Goal: Task Accomplishment & Management: Complete application form

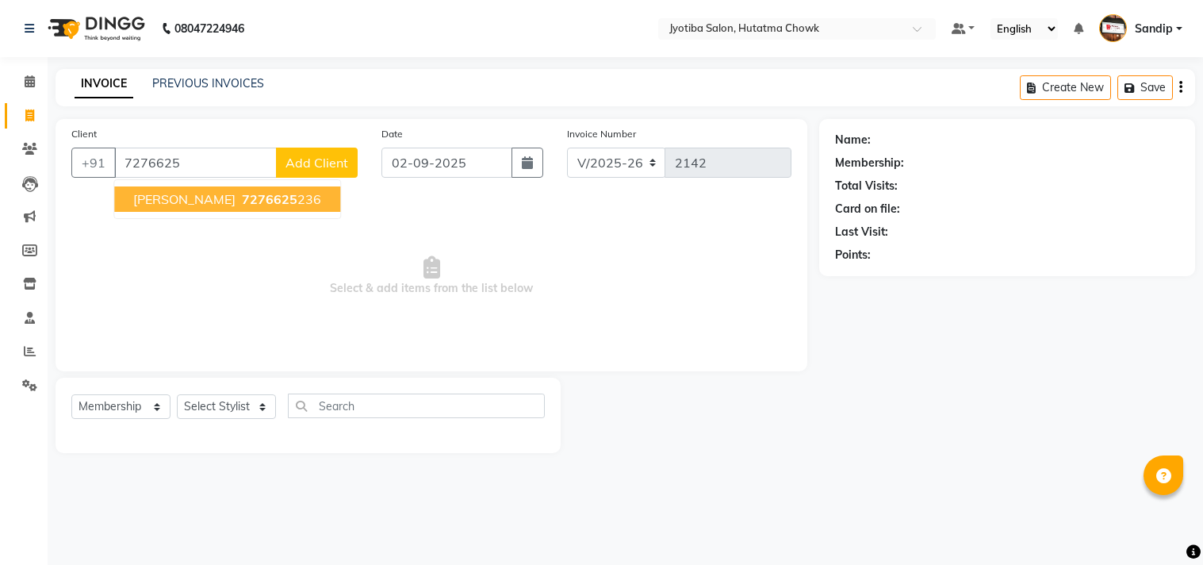
select select "556"
select select "membership"
click at [202, 203] on span "[PERSON_NAME]" at bounding box center [184, 199] width 102 height 16
type input "7276625236"
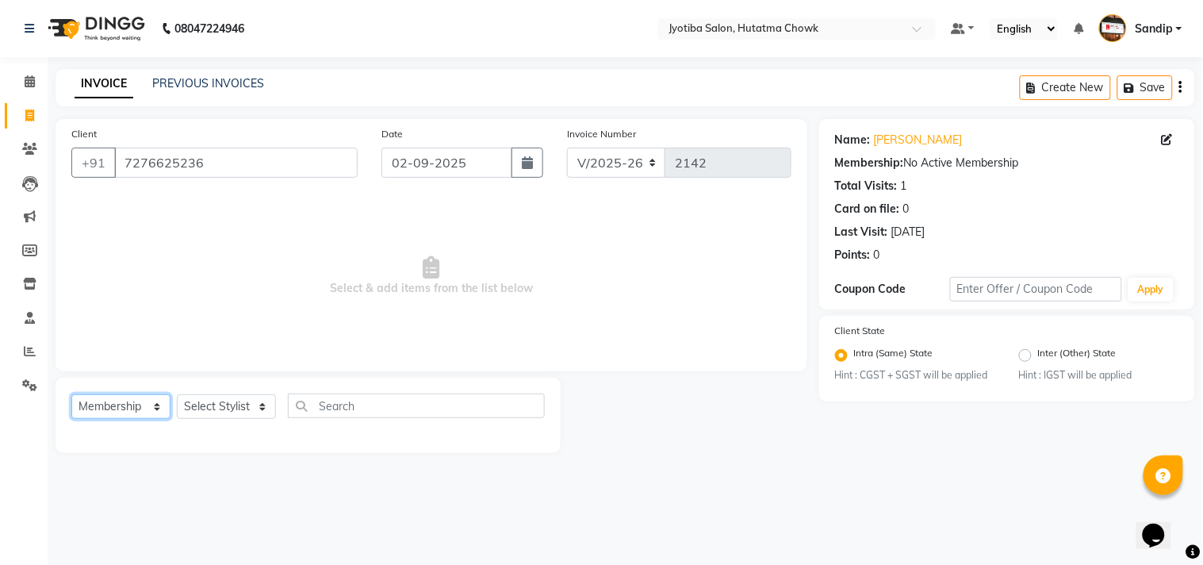
click at [124, 411] on select "Select Service Product Membership Package Voucher Prepaid Gift Card" at bounding box center [120, 406] width 99 height 25
select select "service"
click at [71, 395] on select "Select Service Product Membership Package Voucher Prepaid Gift Card" at bounding box center [120, 406] width 99 height 25
click at [219, 410] on select "Select Stylist [PERSON_NAME] [PERSON_NAME] [PERSON_NAME] [PERSON_NAME] prem RAH…" at bounding box center [226, 406] width 99 height 25
select select "81229"
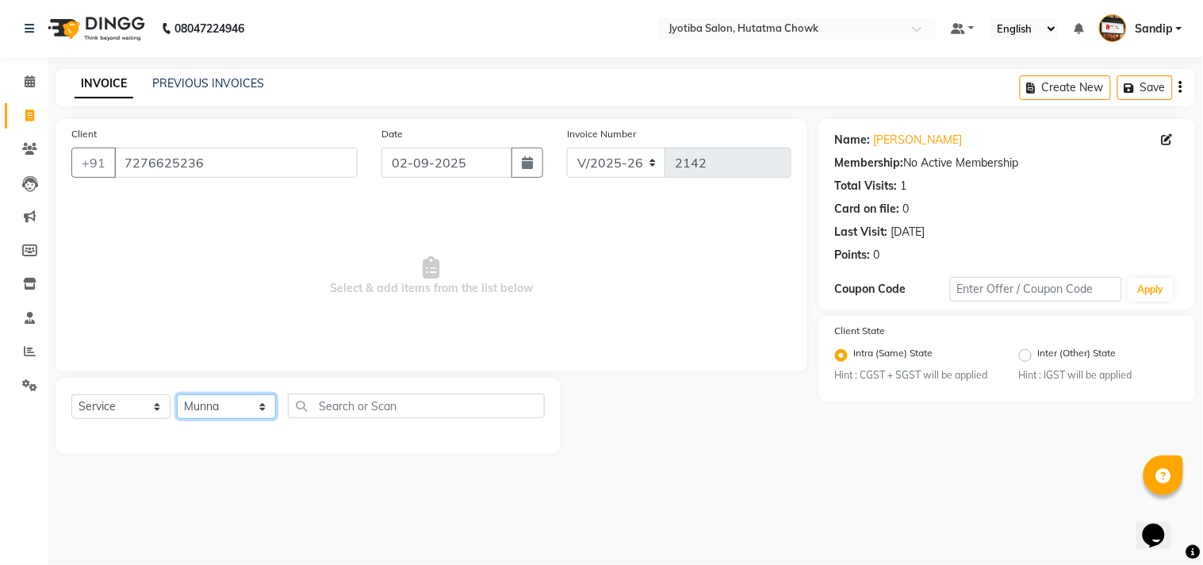
click at [177, 395] on select "Select Stylist [PERSON_NAME] [PERSON_NAME] [PERSON_NAME] [PERSON_NAME] prem RAH…" at bounding box center [226, 406] width 99 height 25
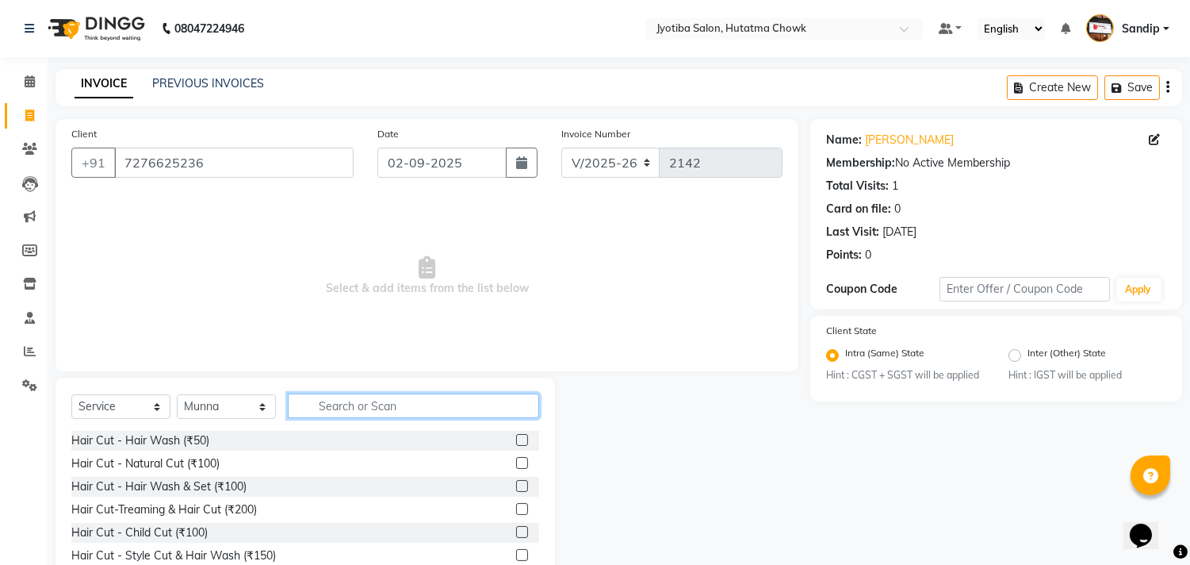
click at [323, 405] on input "text" at bounding box center [413, 405] width 251 height 25
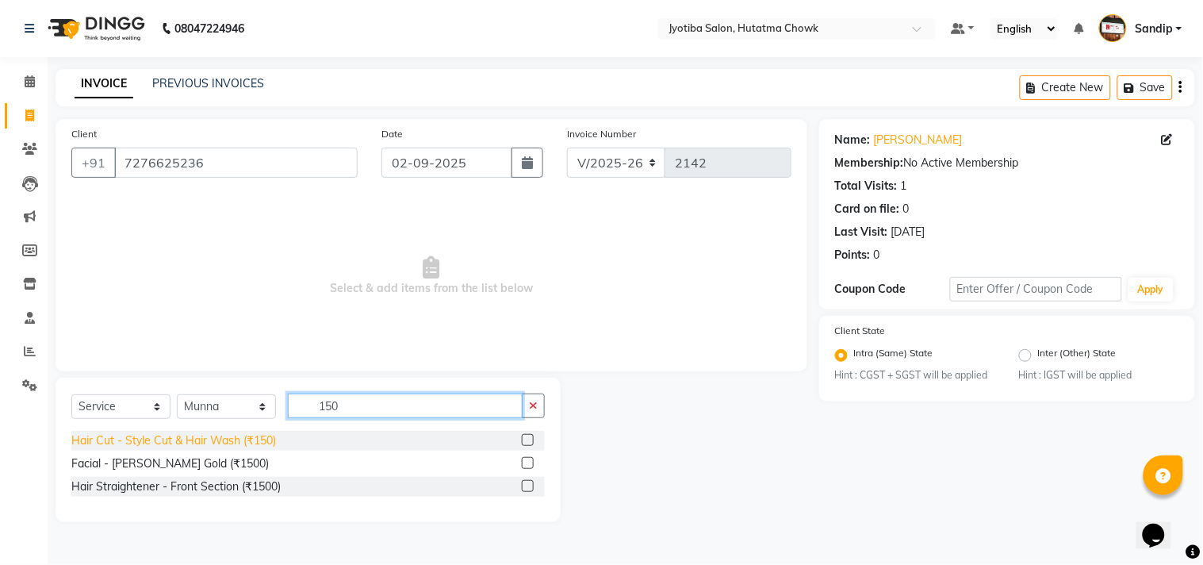
type input "150"
click at [159, 442] on div "Hair Cut - Style Cut & Hair Wash (₹150)" at bounding box center [173, 440] width 205 height 17
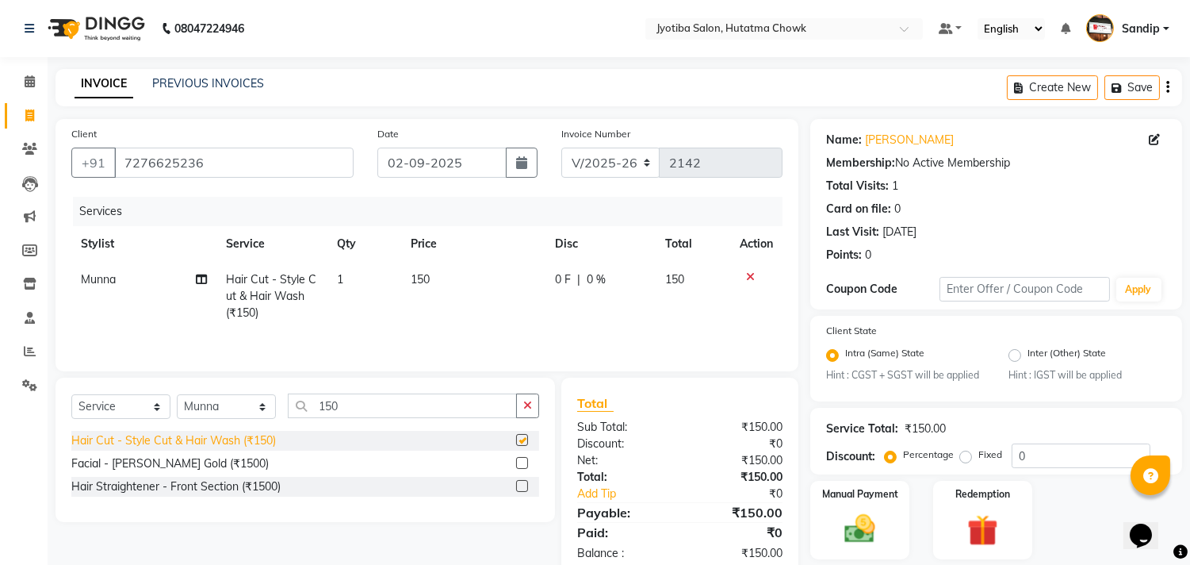
checkbox input "false"
click at [529, 409] on icon "button" at bounding box center [527, 405] width 9 height 11
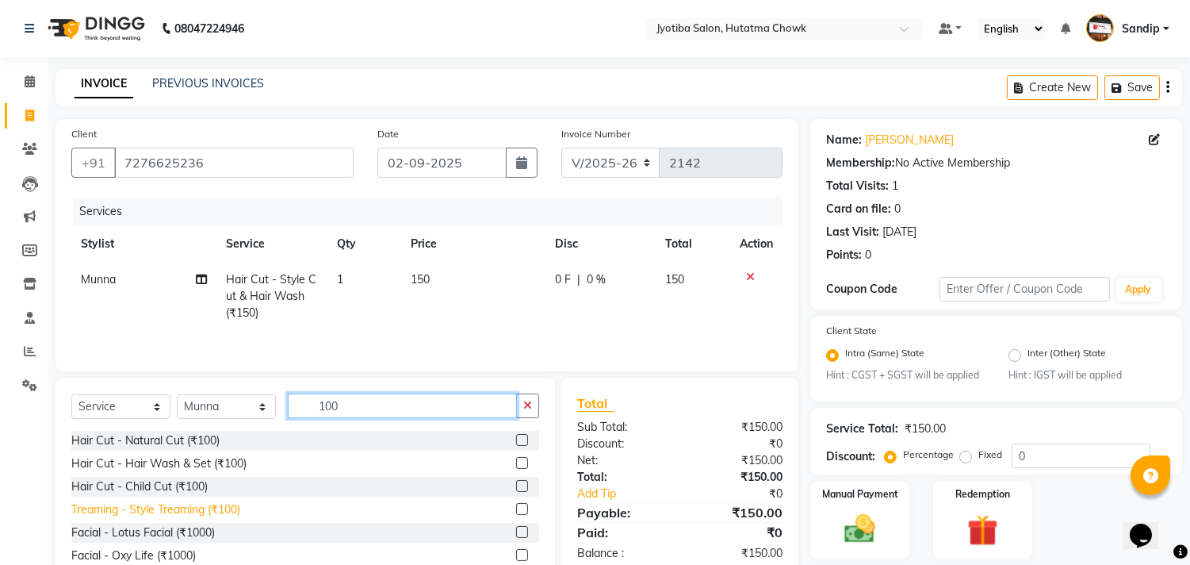
type input "100"
click at [201, 514] on div "Treaming - Style Treaming (₹100)" at bounding box center [155, 509] width 169 height 17
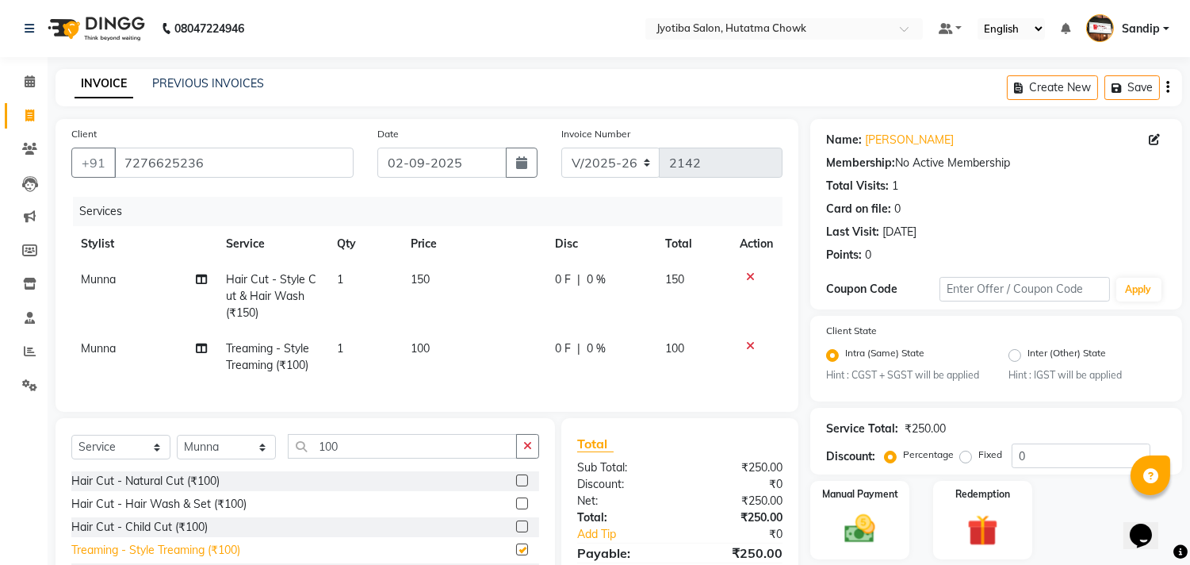
checkbox input "false"
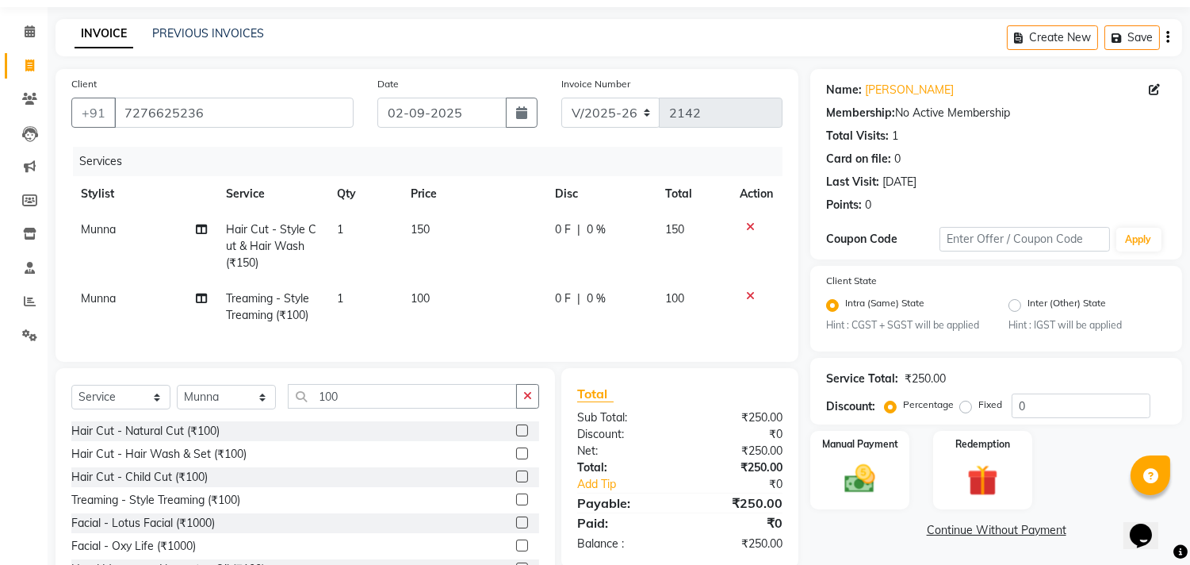
scroll to position [124, 0]
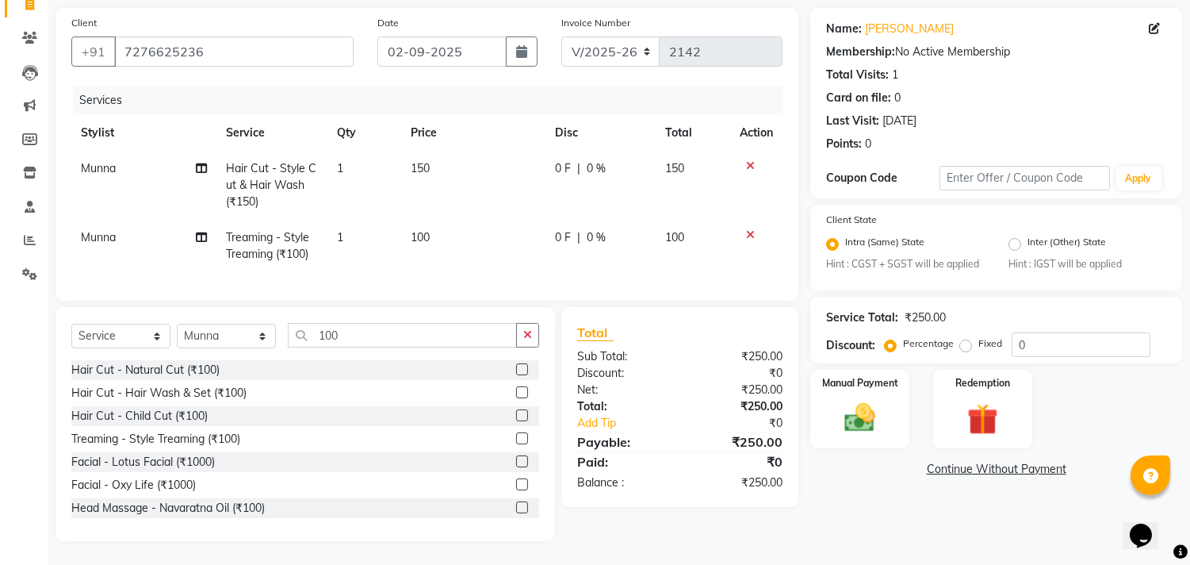
click at [956, 461] on link "Continue Without Payment" at bounding box center [996, 469] width 366 height 17
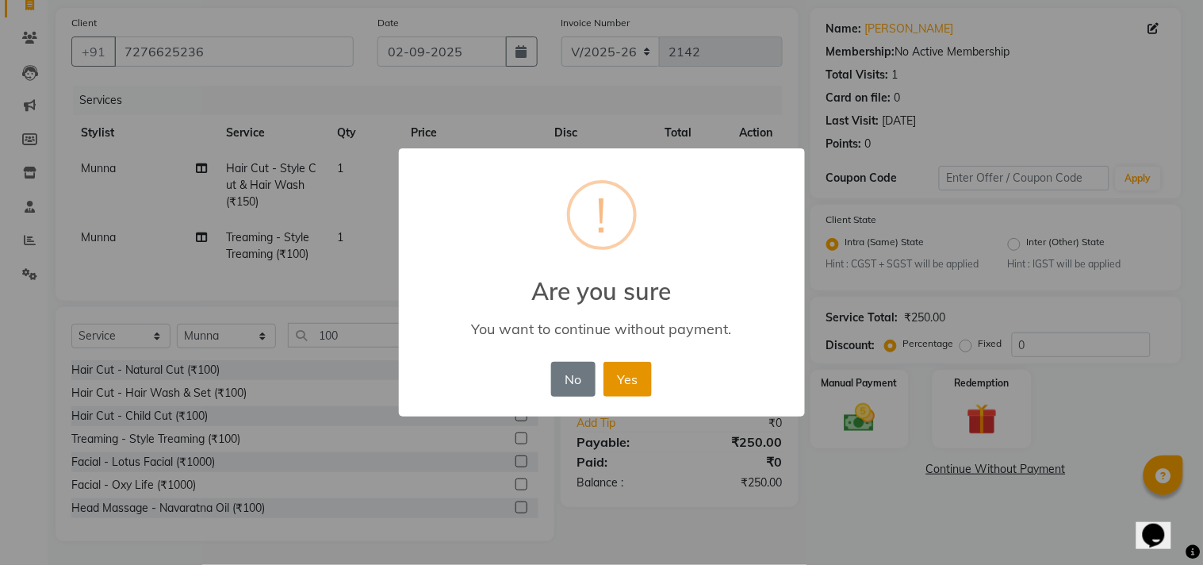
click at [628, 374] on button "Yes" at bounding box center [627, 379] width 48 height 35
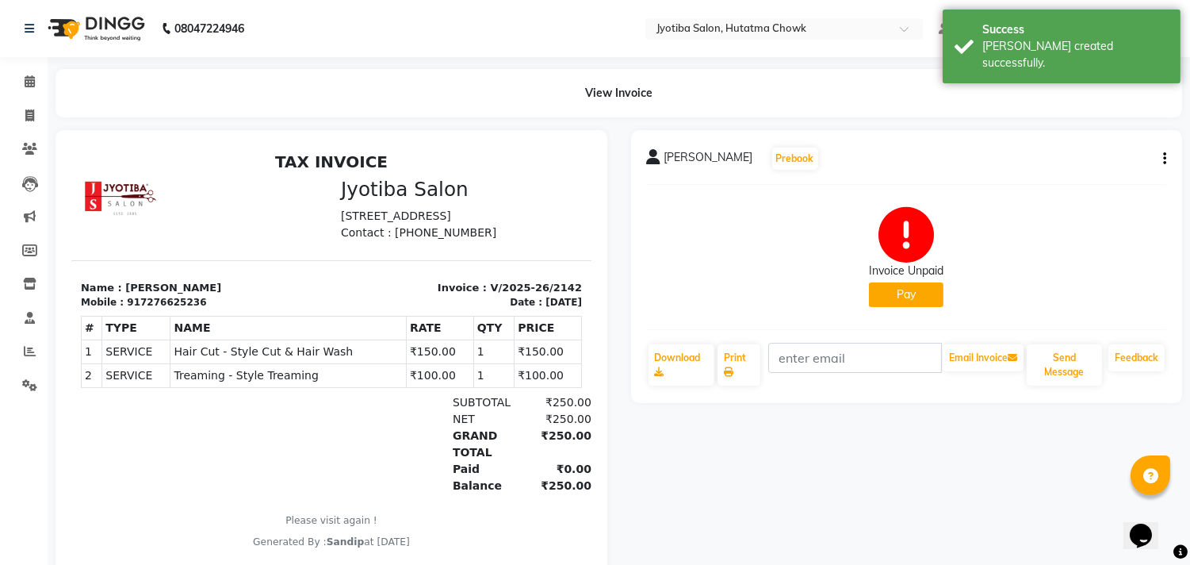
click at [884, 297] on button "Pay" at bounding box center [906, 294] width 75 height 25
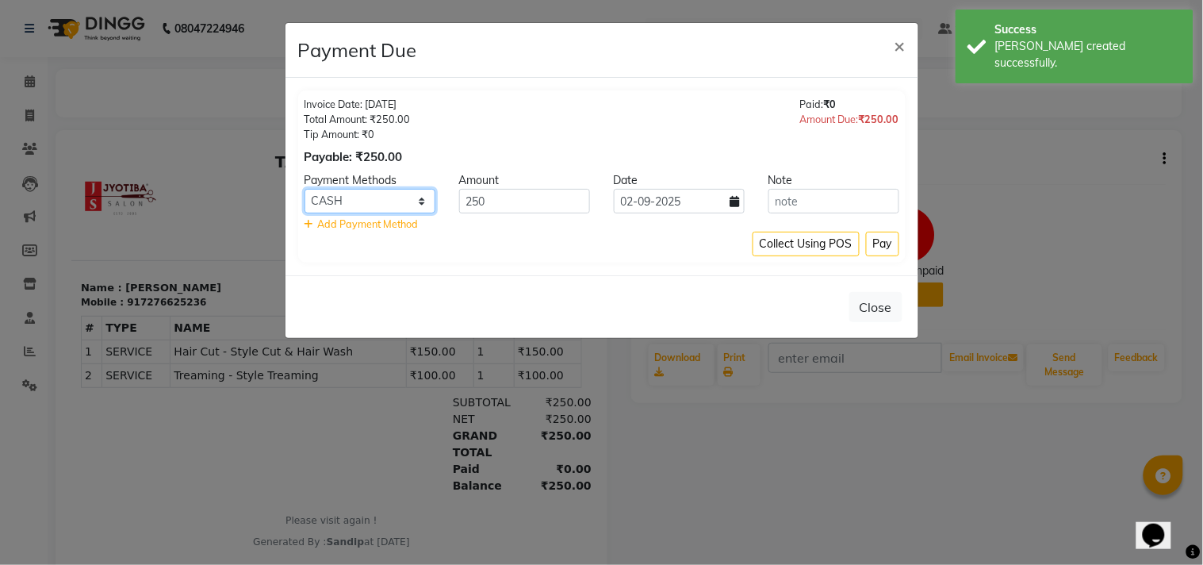
click at [373, 199] on select "CASH ONLINE CARD" at bounding box center [369, 201] width 131 height 25
select select "3"
click at [304, 189] on select "CASH ONLINE CARD" at bounding box center [369, 201] width 131 height 25
click at [880, 243] on button "Pay" at bounding box center [882, 244] width 33 height 25
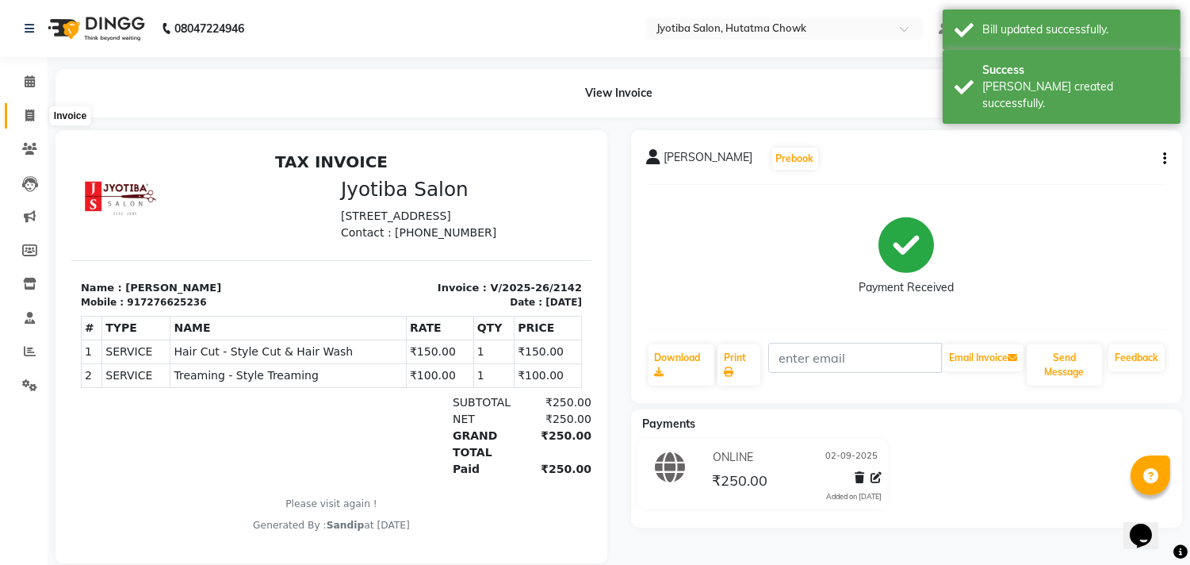
click at [25, 115] on icon at bounding box center [29, 115] width 9 height 12
select select "556"
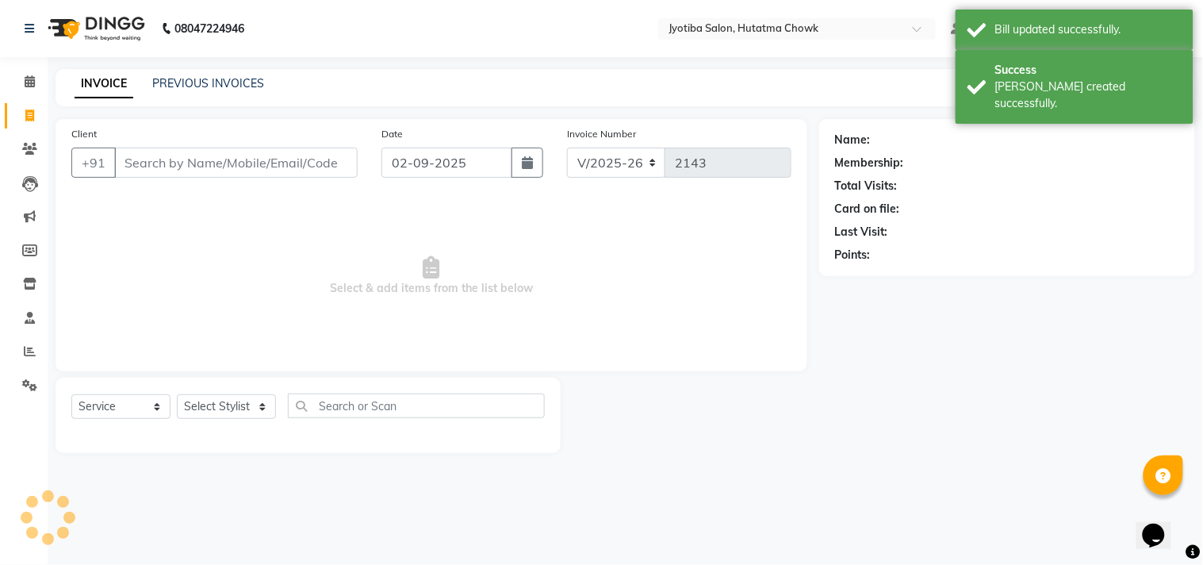
select select "membership"
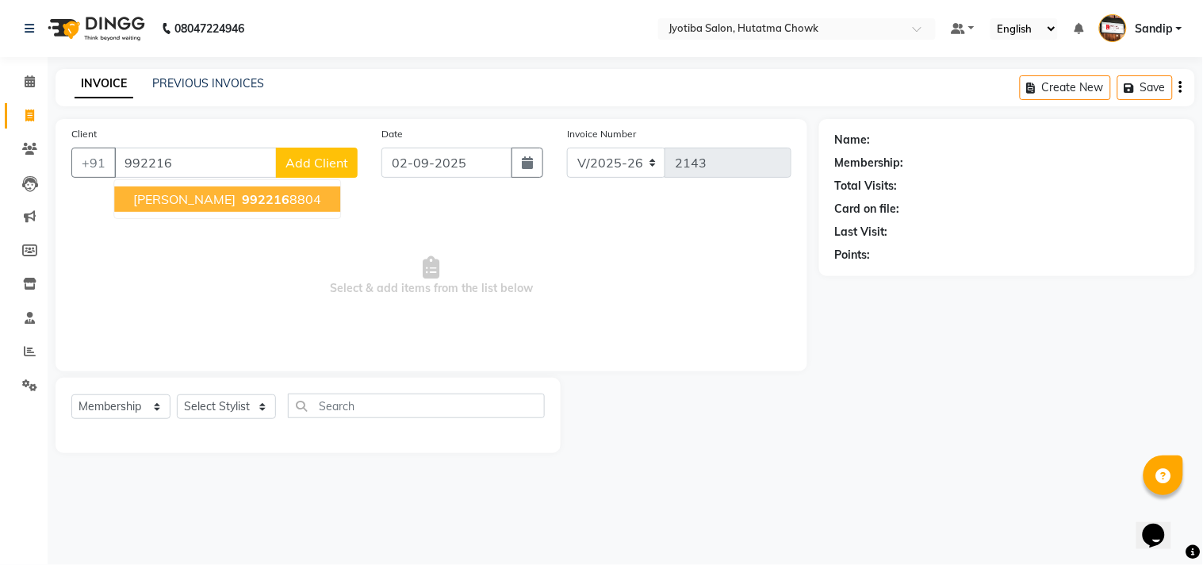
click at [242, 198] on span "992216" at bounding box center [266, 199] width 48 height 16
type input "9922168804"
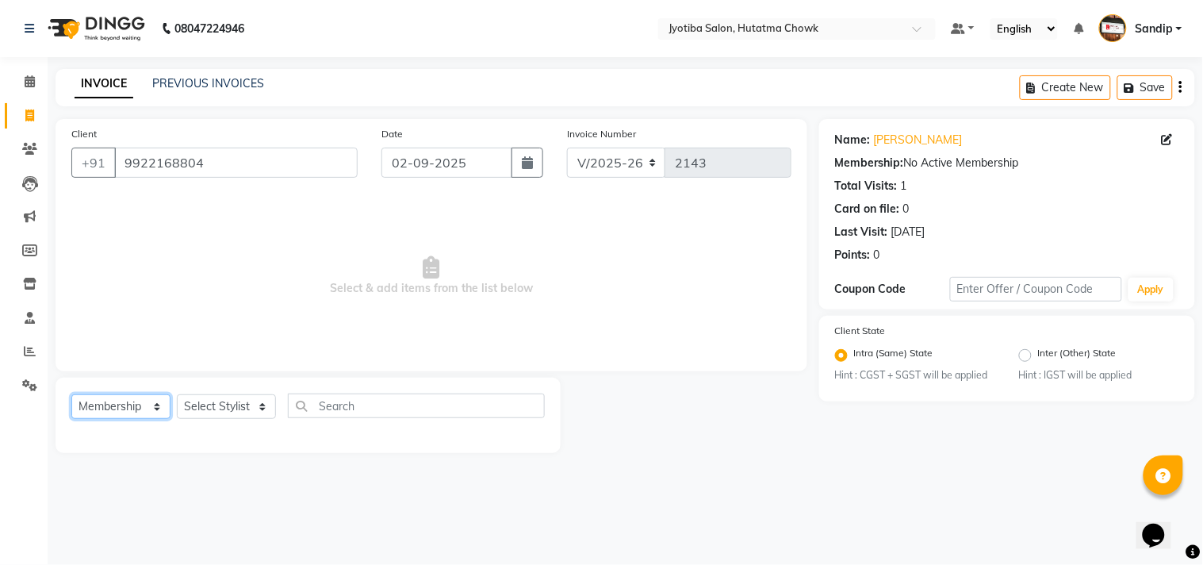
click at [114, 411] on select "Select Service Product Membership Package Voucher Prepaid Gift Card" at bounding box center [120, 406] width 99 height 25
select select "service"
click at [71, 395] on select "Select Service Product Membership Package Voucher Prepaid Gift Card" at bounding box center [120, 406] width 99 height 25
click at [219, 404] on select "Select Stylist [PERSON_NAME] [PERSON_NAME] [PERSON_NAME] [PERSON_NAME] prem RAH…" at bounding box center [226, 406] width 99 height 25
select select "7208"
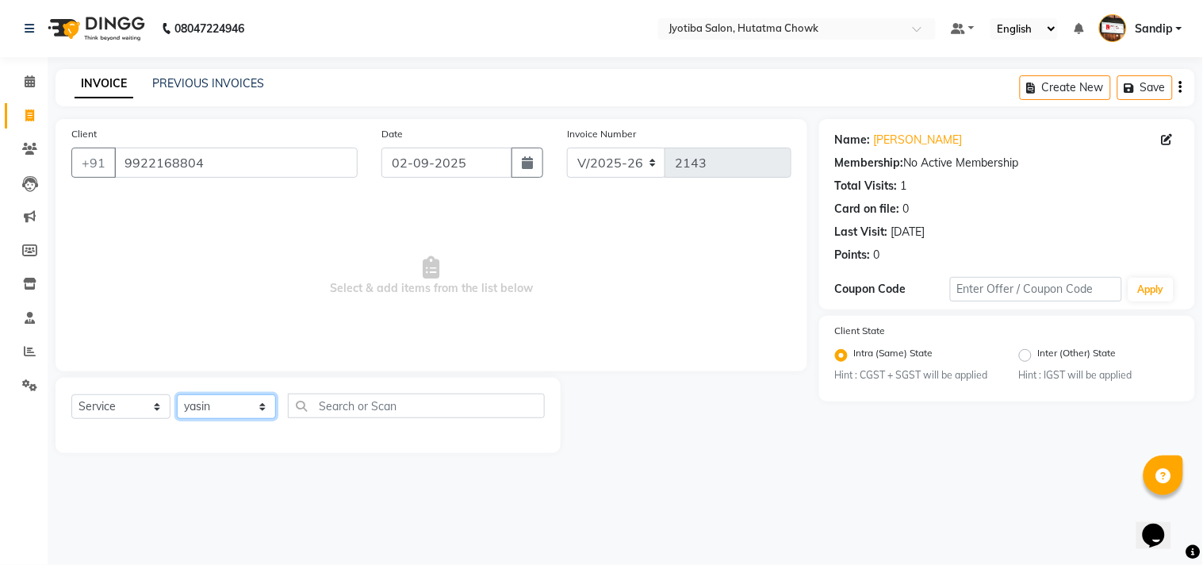
click at [177, 395] on select "Select Stylist [PERSON_NAME] [PERSON_NAME] [PERSON_NAME] [PERSON_NAME] prem RAH…" at bounding box center [226, 406] width 99 height 25
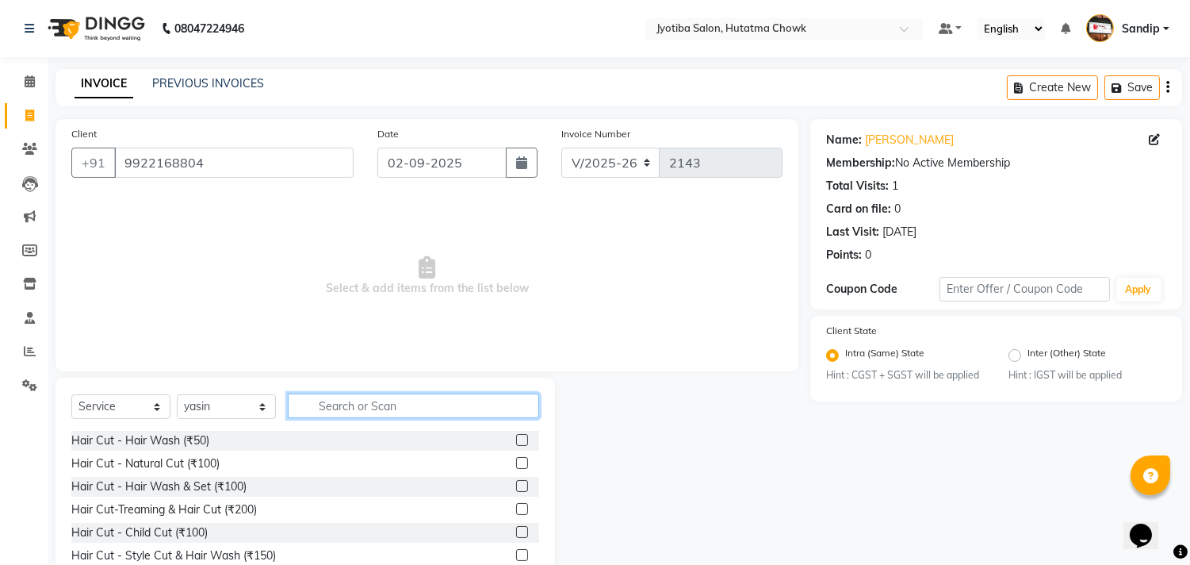
click at [345, 412] on input "text" at bounding box center [413, 405] width 251 height 25
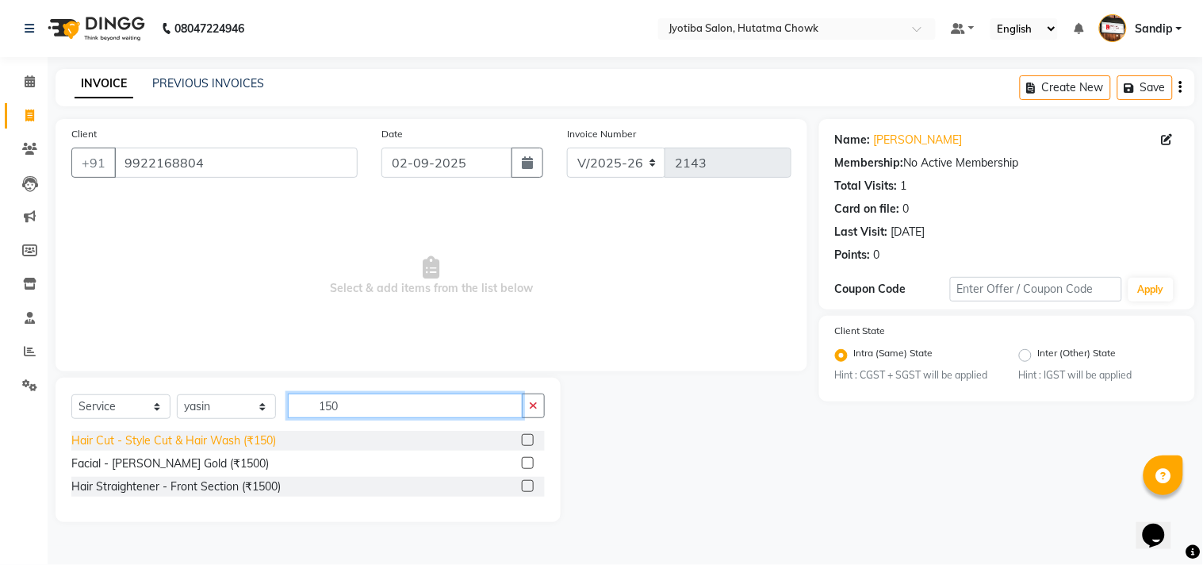
type input "150"
click at [222, 446] on div "Hair Cut - Style Cut & Hair Wash (₹150)" at bounding box center [173, 440] width 205 height 17
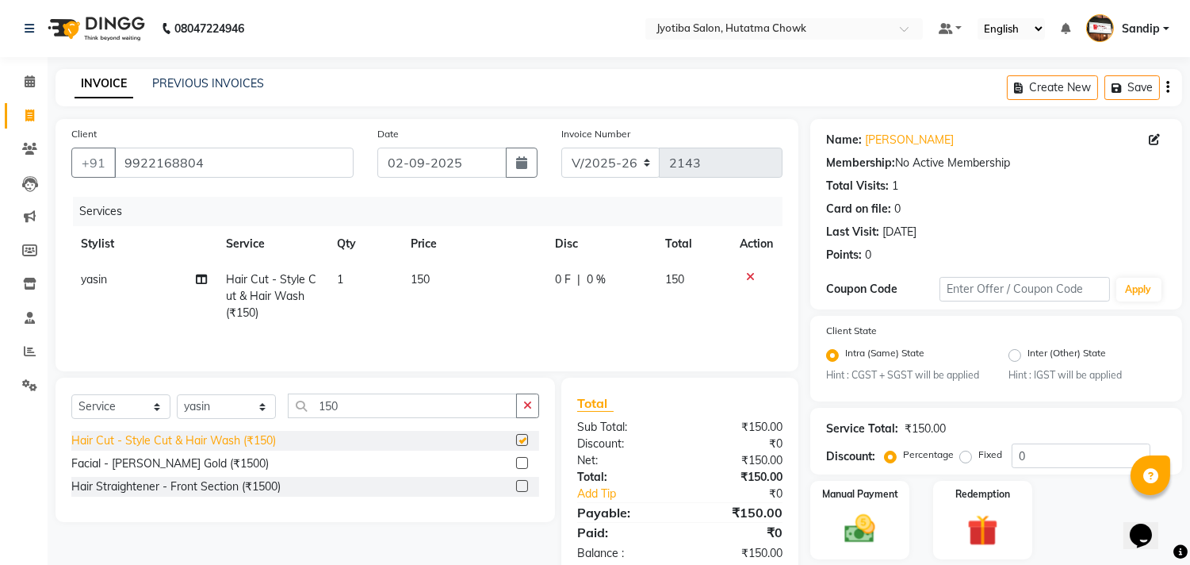
checkbox input "false"
click at [1154, 136] on icon at bounding box center [1154, 139] width 11 height 11
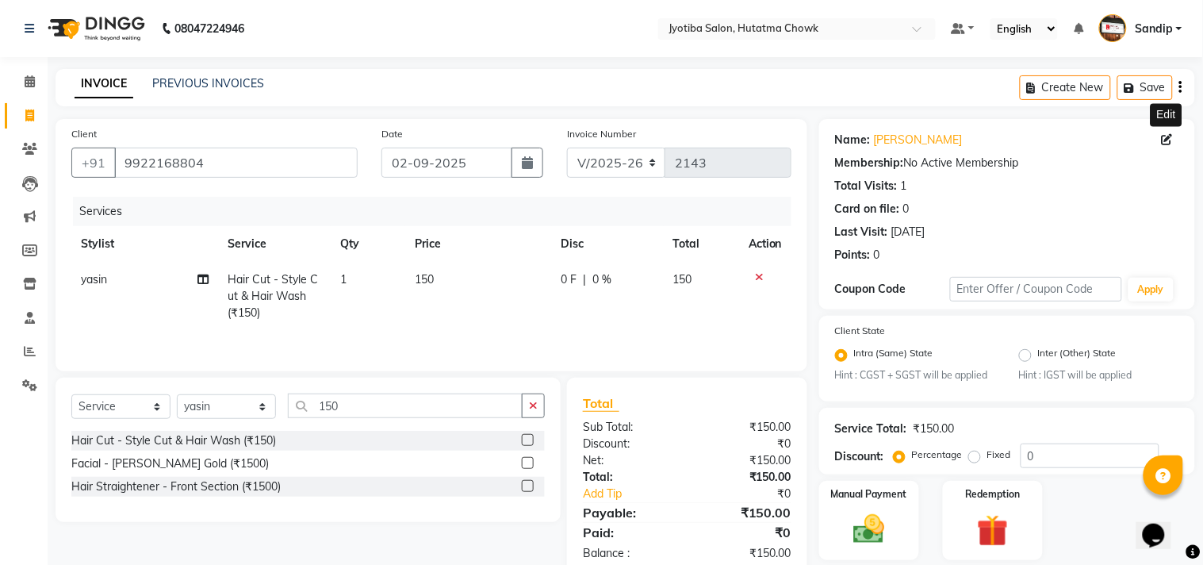
select select "22"
select select "[DEMOGRAPHIC_DATA]"
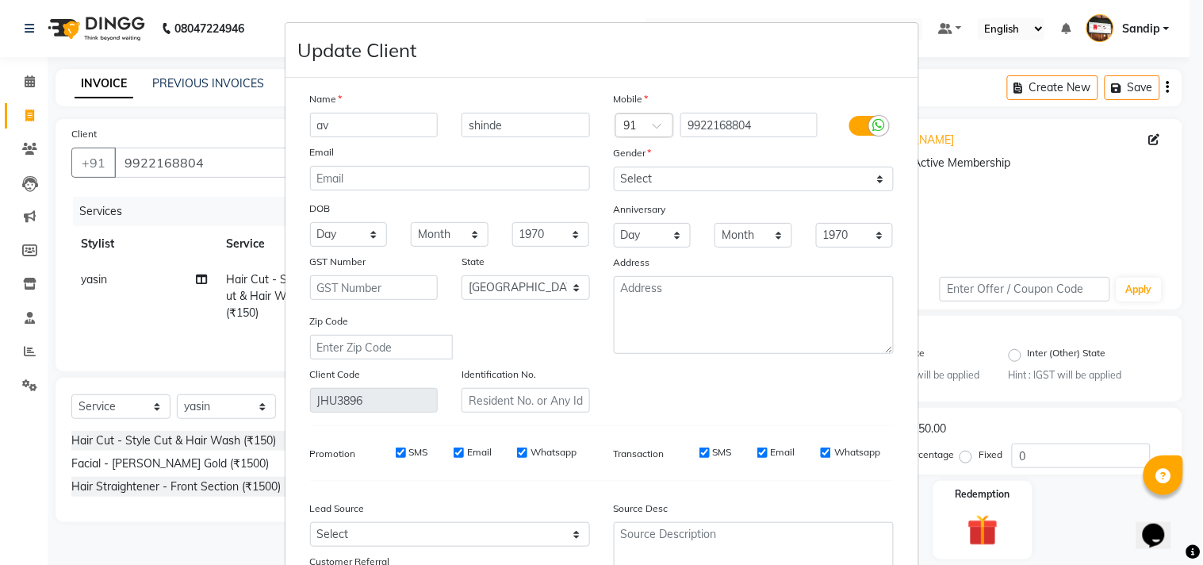
type input "a"
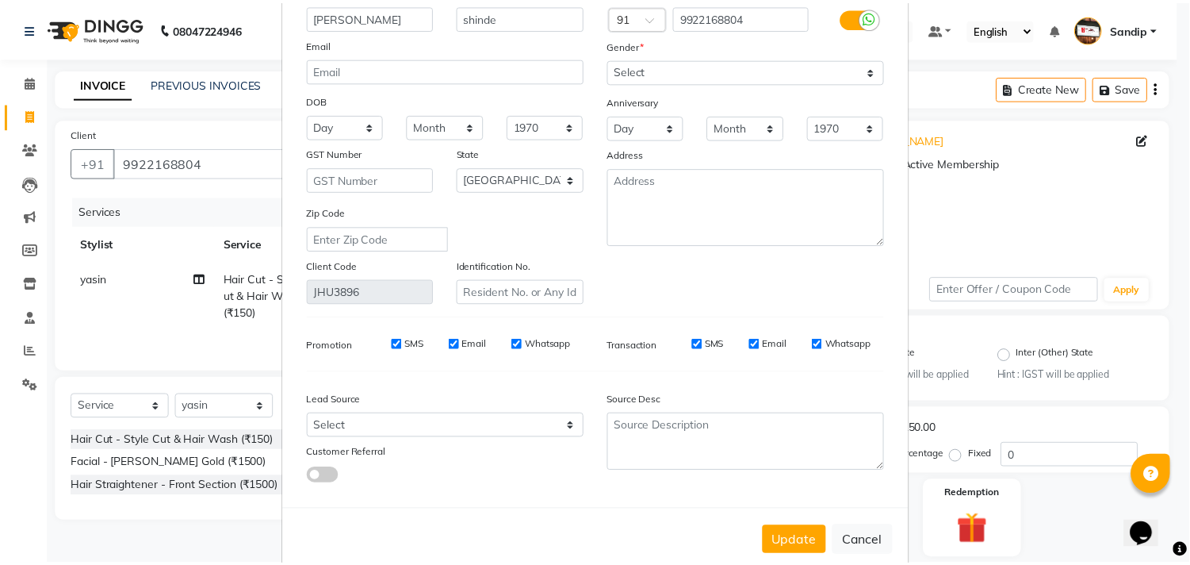
scroll to position [140, 0]
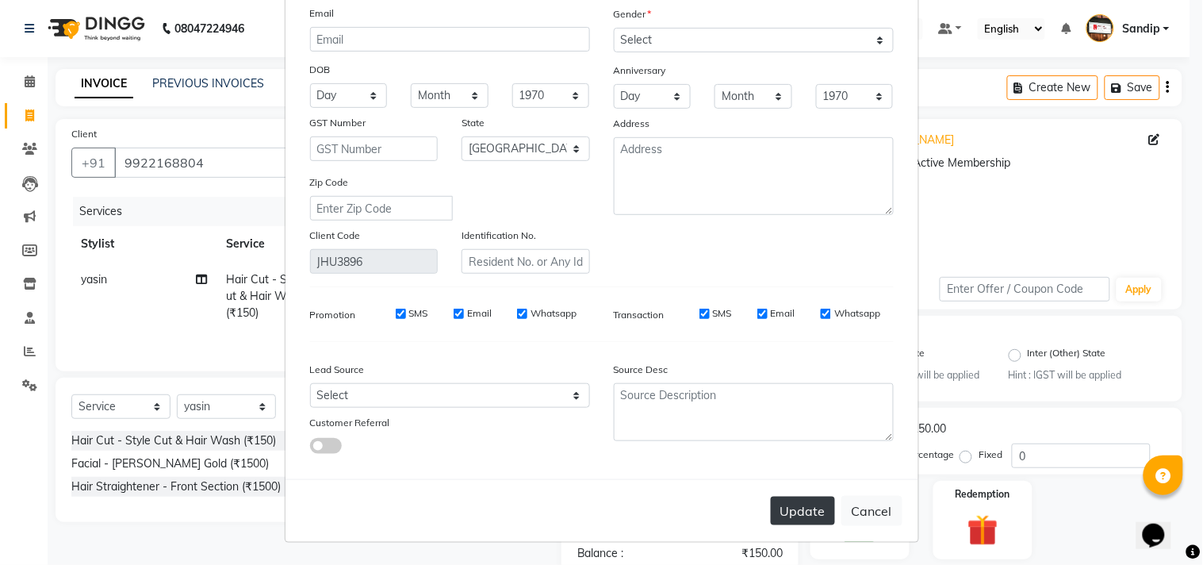
type input "[PERSON_NAME]"
click at [801, 509] on button "Update" at bounding box center [803, 510] width 64 height 29
select select
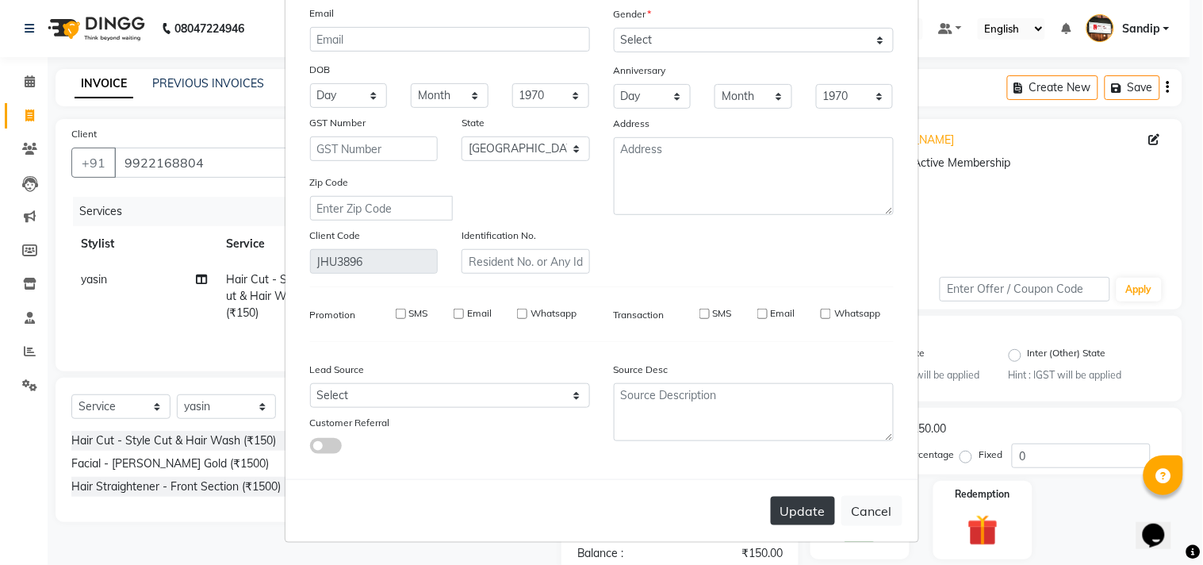
select select "null"
select select
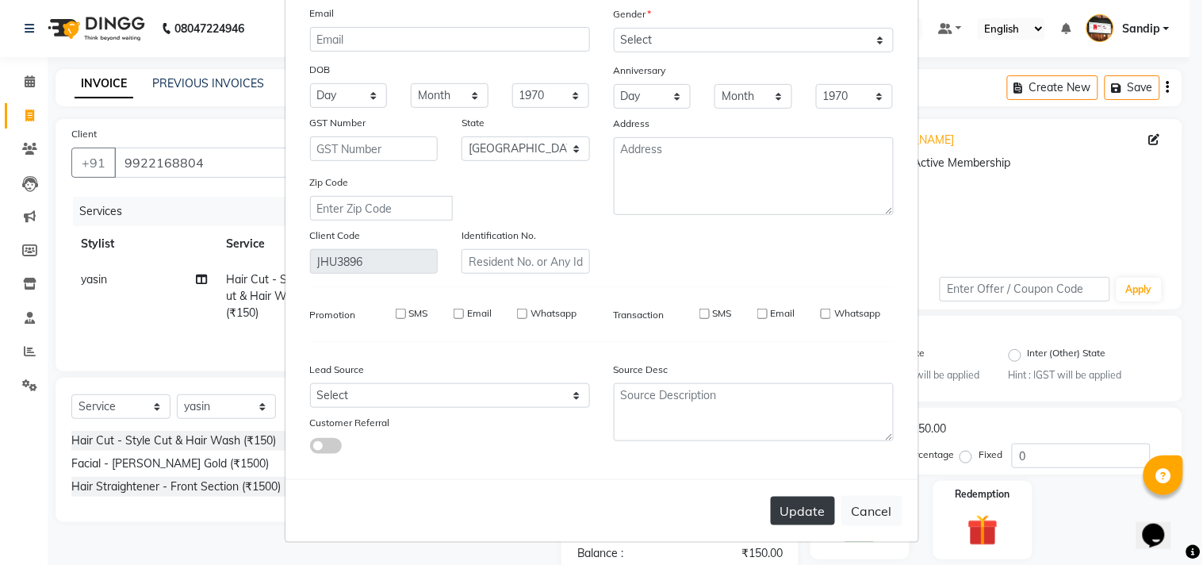
checkbox input "false"
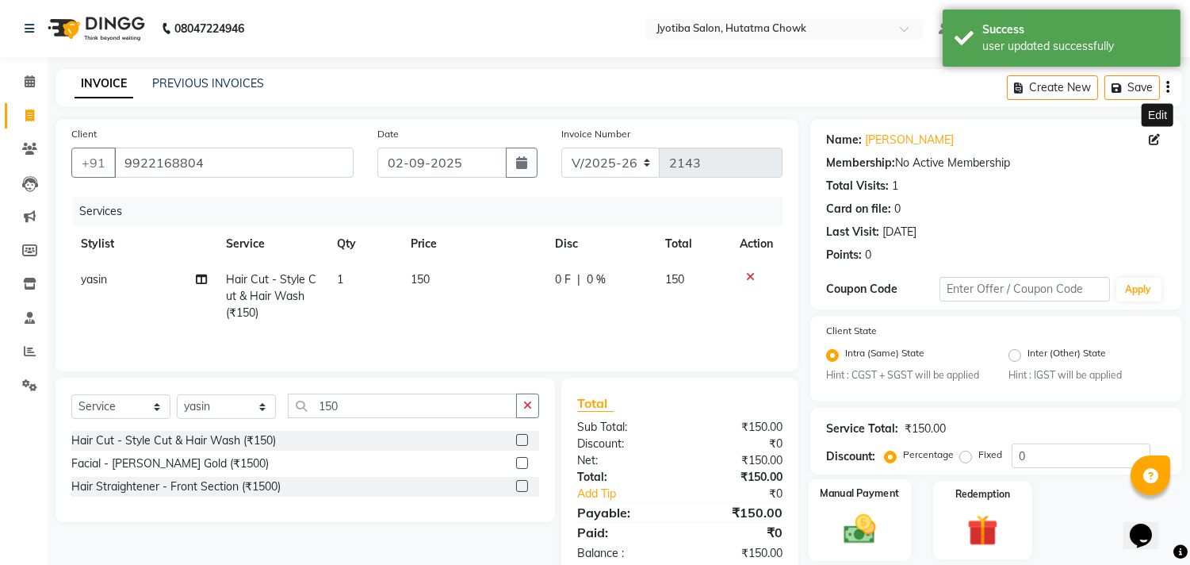
scroll to position [50, 0]
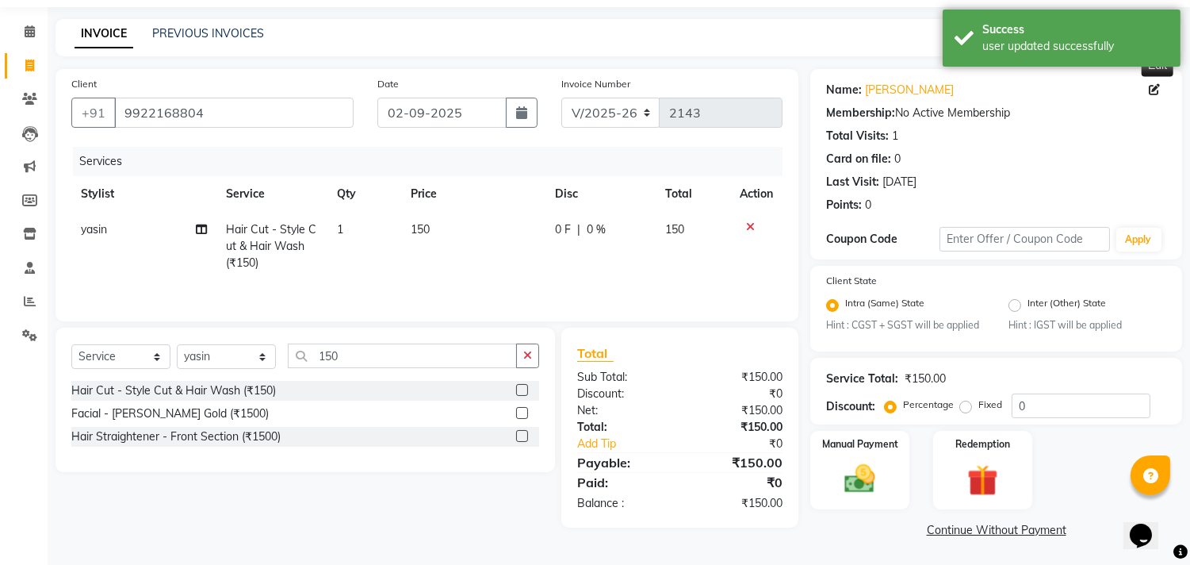
click at [949, 527] on link "Continue Without Payment" at bounding box center [996, 530] width 366 height 17
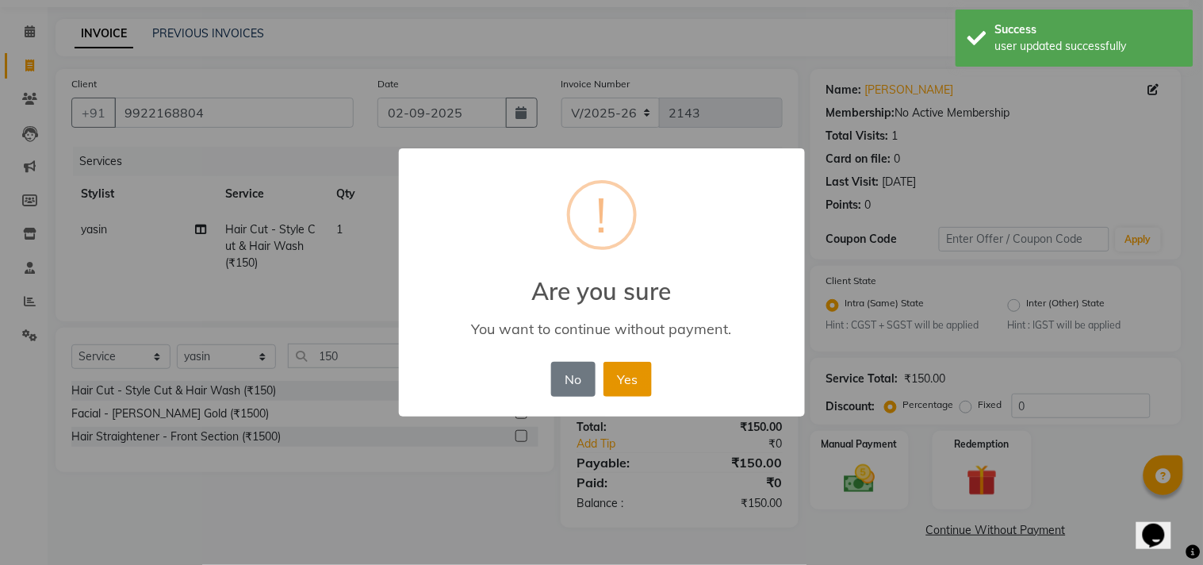
click at [619, 376] on button "Yes" at bounding box center [627, 379] width 48 height 35
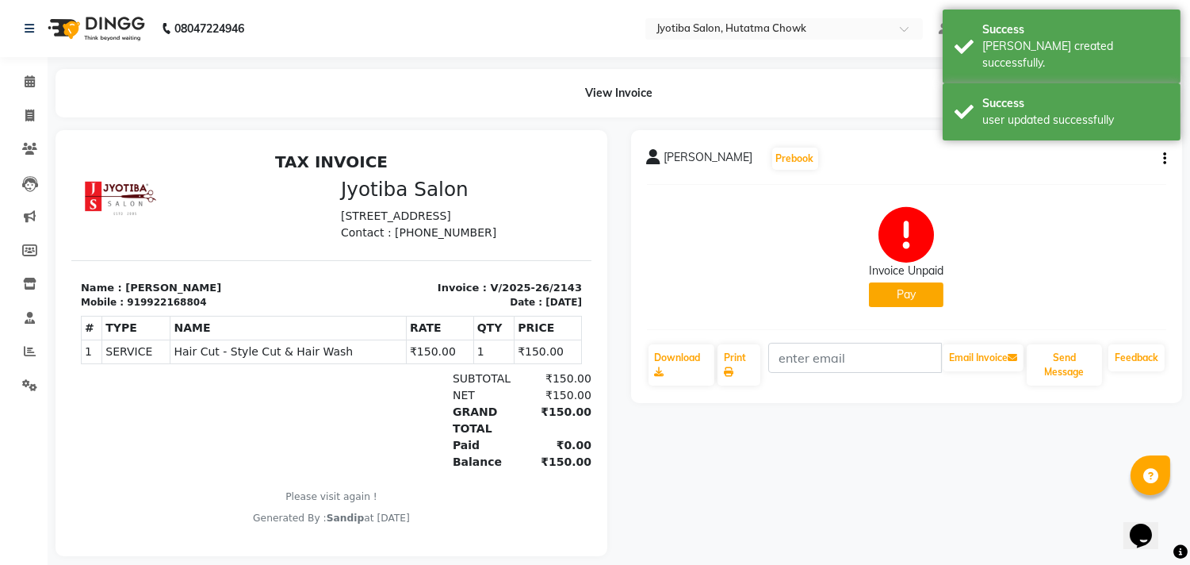
click at [910, 290] on button "Pay" at bounding box center [906, 294] width 75 height 25
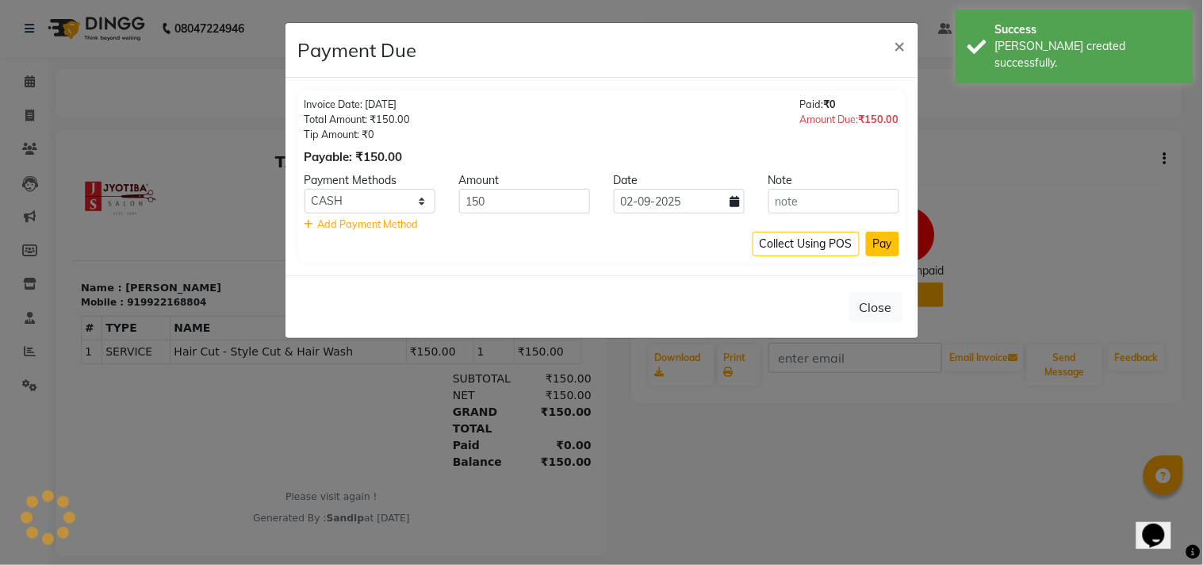
click at [876, 234] on button "Pay" at bounding box center [882, 244] width 33 height 25
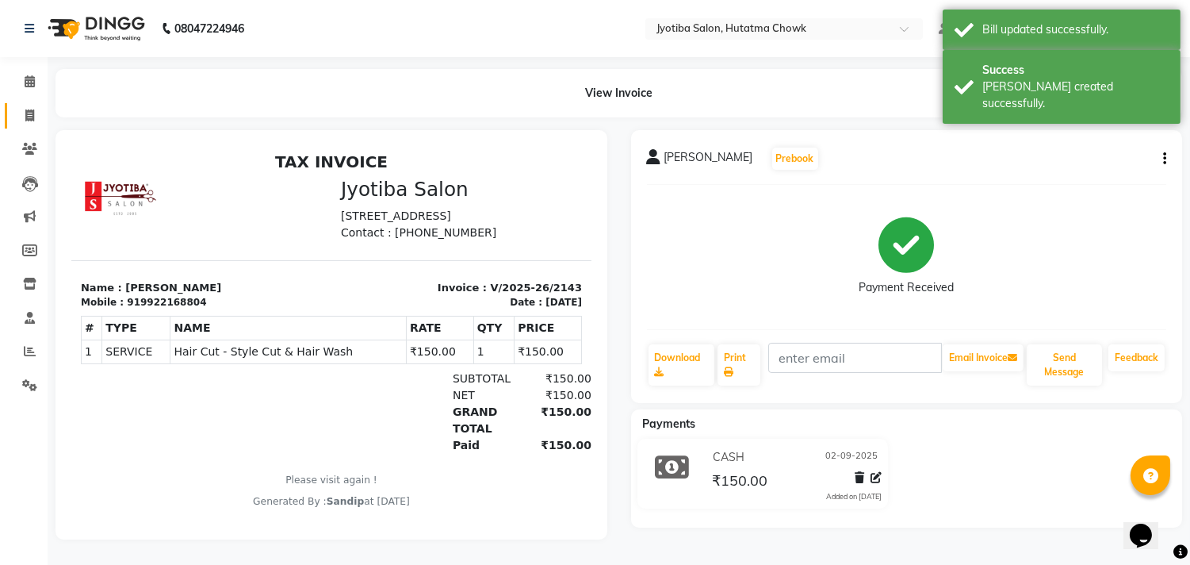
click at [26, 113] on icon at bounding box center [29, 115] width 9 height 12
select select "service"
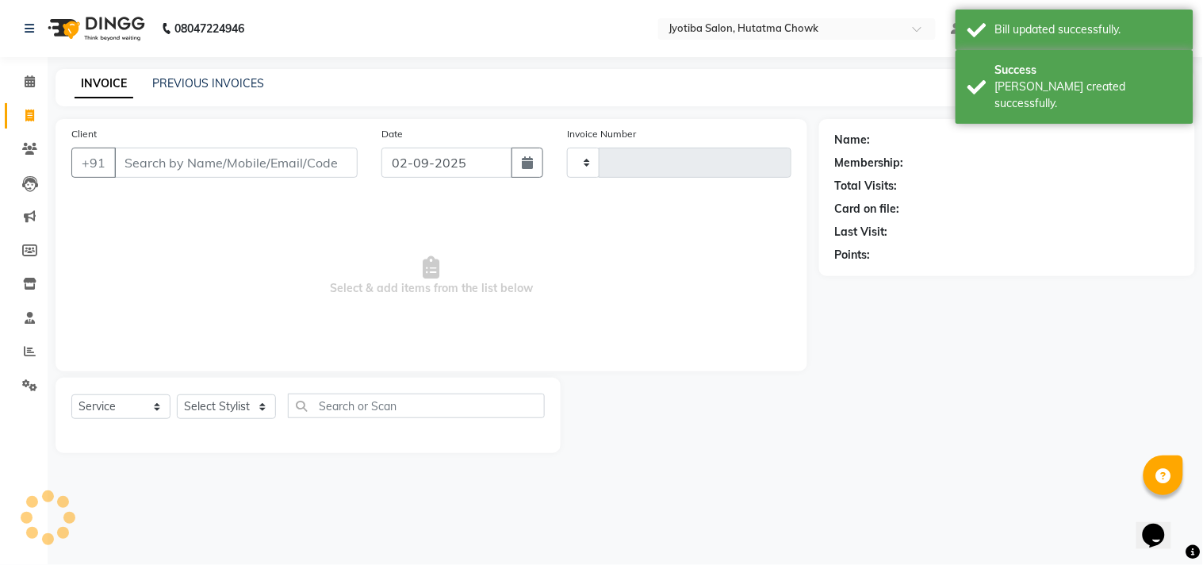
type input "2144"
select select "556"
select select "membership"
click at [209, 82] on link "PREVIOUS INVOICES" at bounding box center [208, 83] width 112 height 14
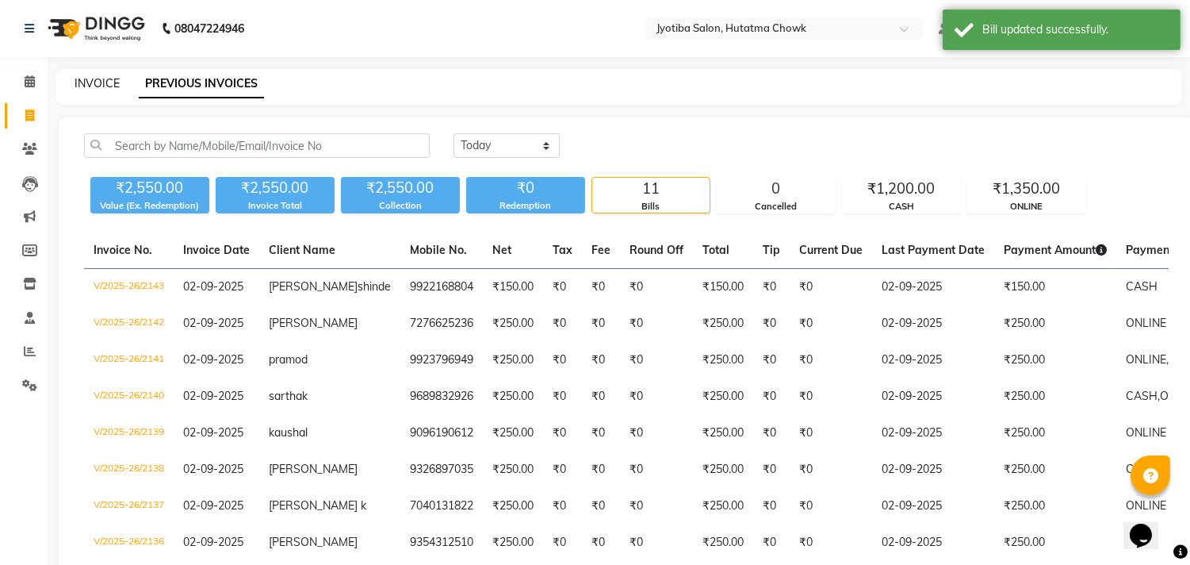
click at [95, 81] on link "INVOICE" at bounding box center [97, 83] width 45 height 14
select select "556"
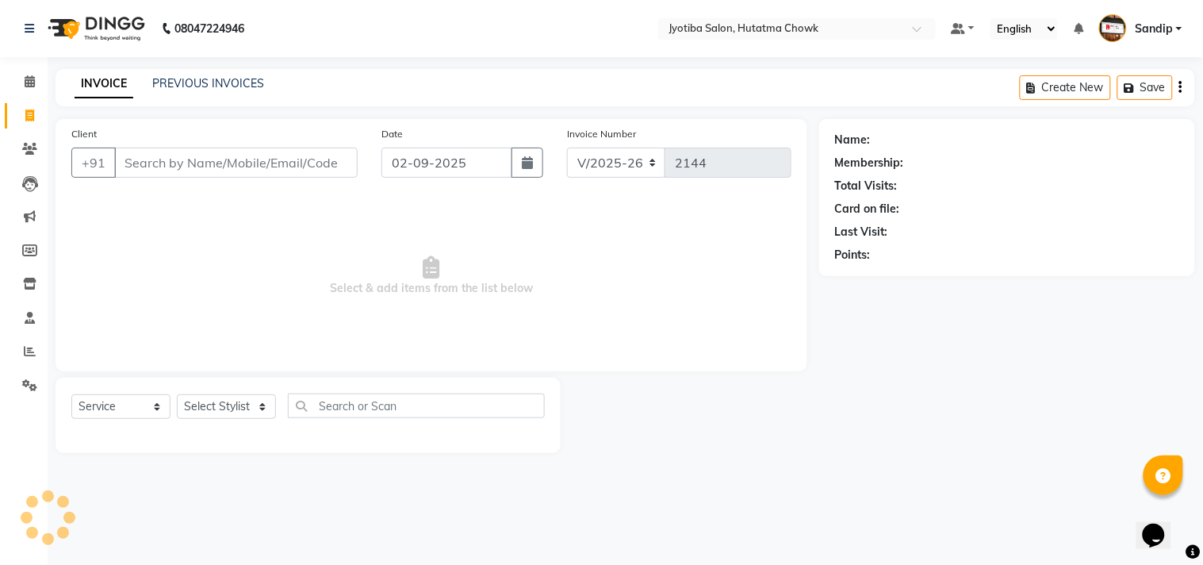
select select "membership"
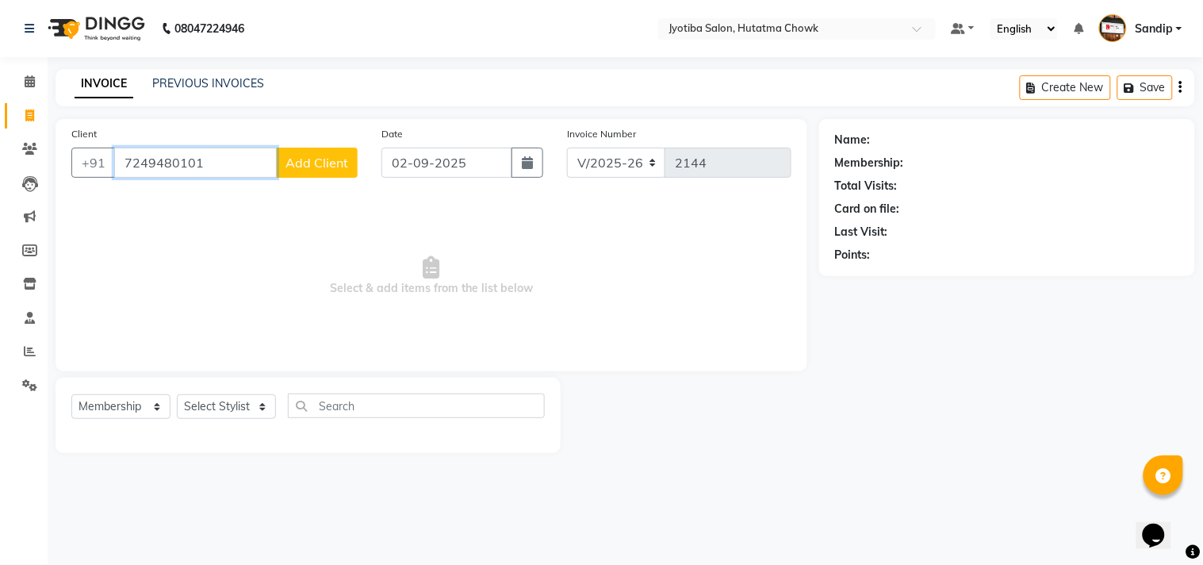
type input "7249480101"
click at [310, 162] on span "Add Client" at bounding box center [316, 163] width 63 height 16
select select "22"
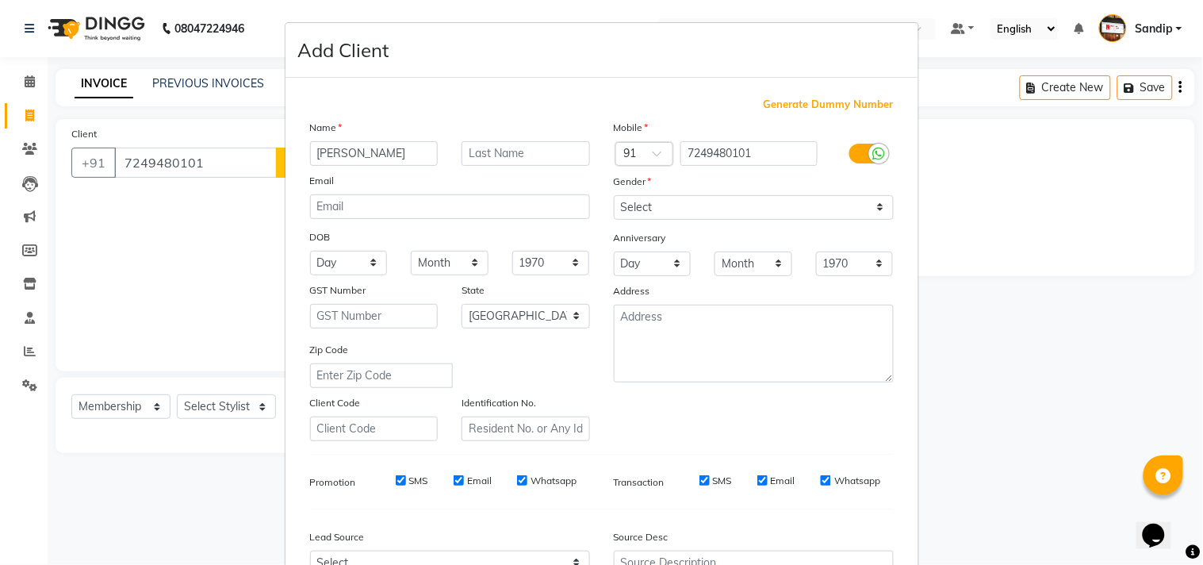
type input "[PERSON_NAME]"
click at [695, 214] on select "Select [DEMOGRAPHIC_DATA] [DEMOGRAPHIC_DATA] Other Prefer Not To Say" at bounding box center [754, 207] width 280 height 25
select select "[DEMOGRAPHIC_DATA]"
click at [614, 195] on select "Select [DEMOGRAPHIC_DATA] [DEMOGRAPHIC_DATA] Other Prefer Not To Say" at bounding box center [754, 207] width 280 height 25
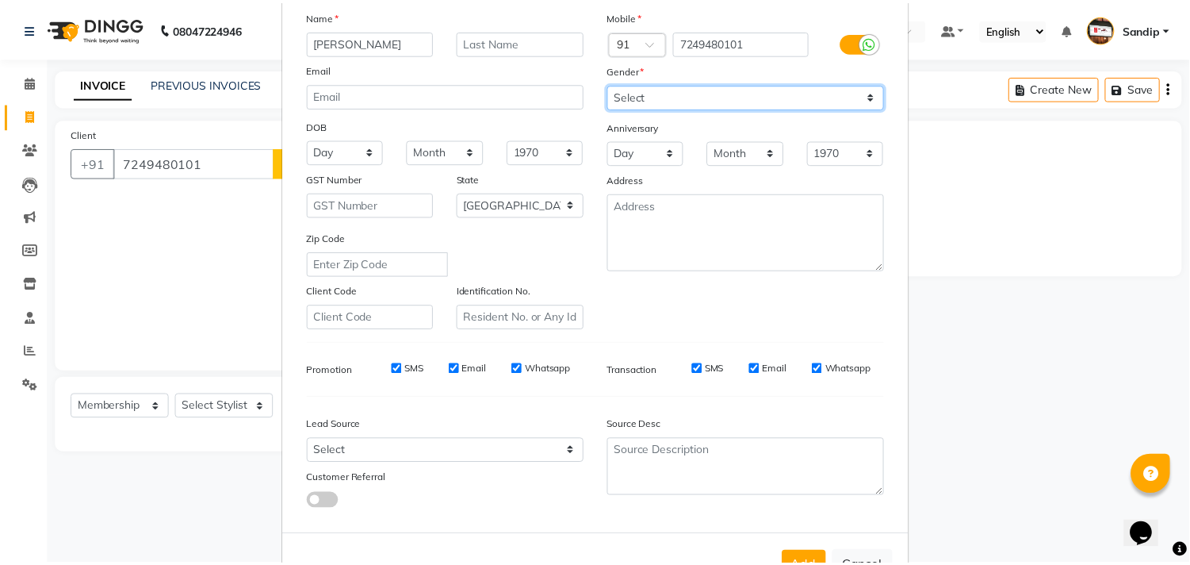
scroll to position [168, 0]
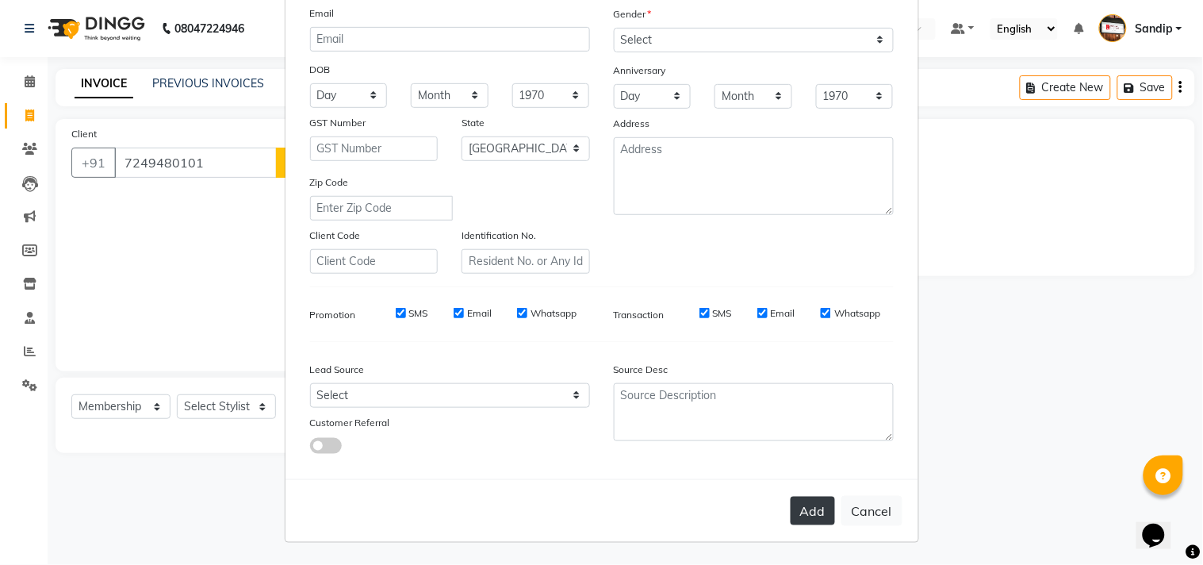
click at [804, 518] on button "Add" at bounding box center [812, 510] width 44 height 29
select select
select select "null"
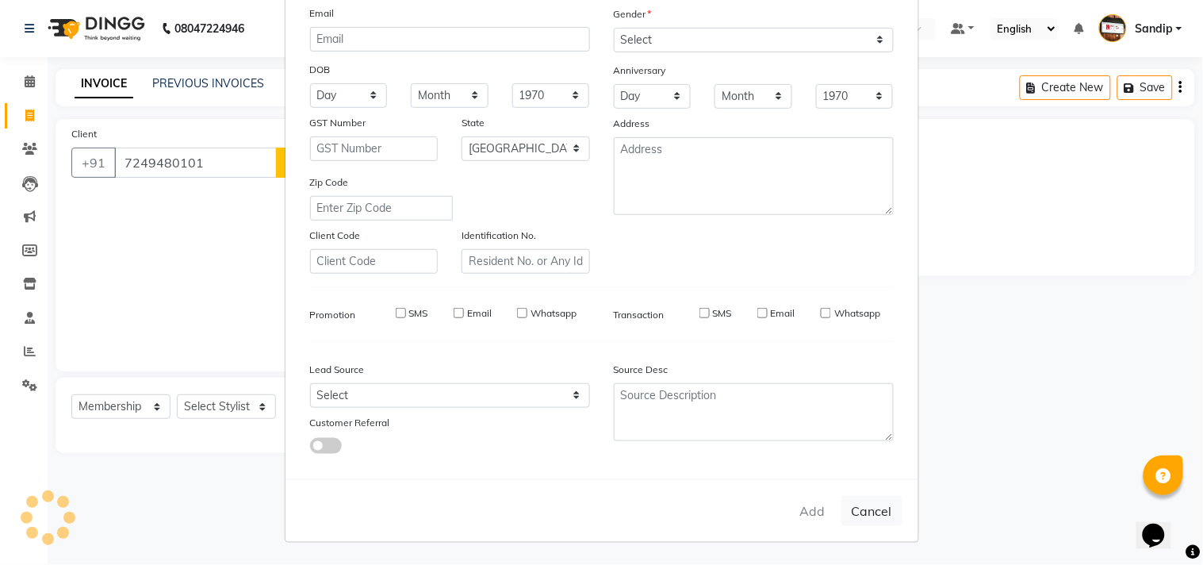
select select
checkbox input "false"
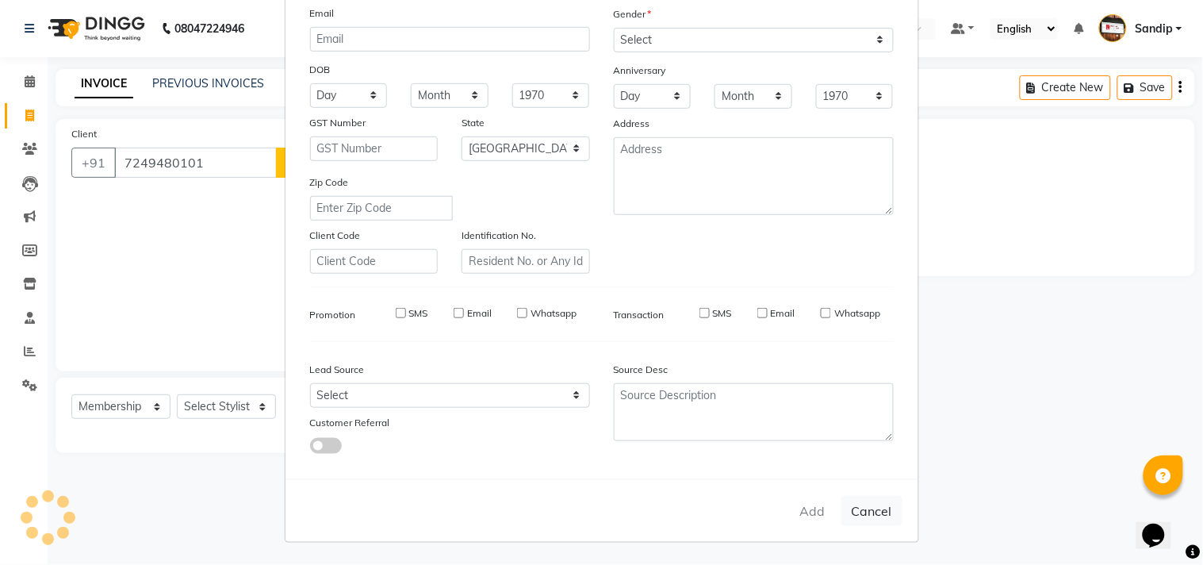
checkbox input "false"
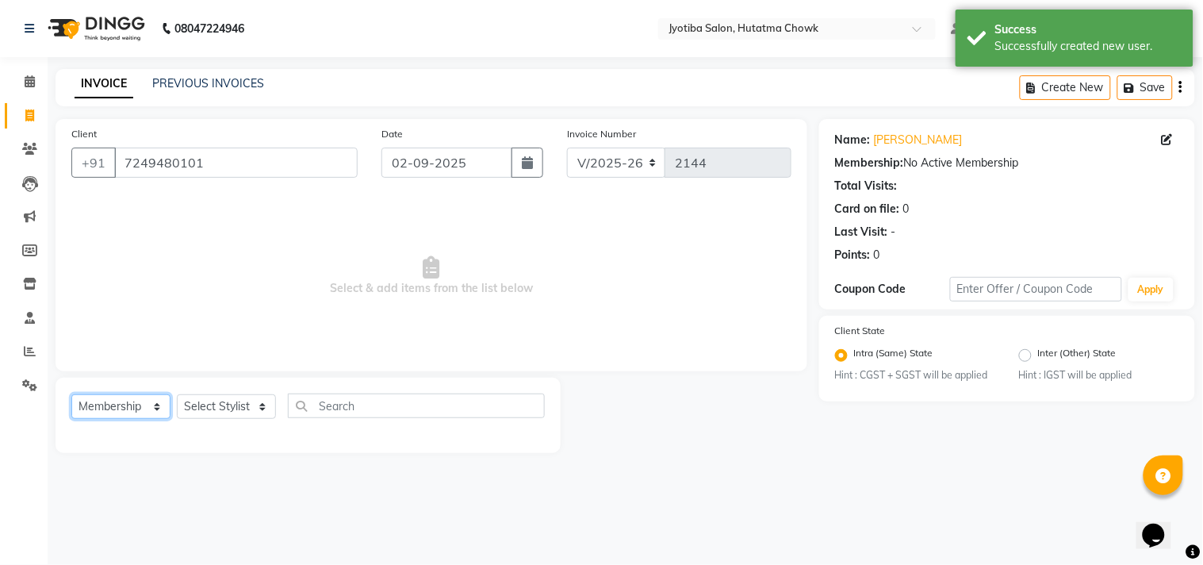
click at [109, 408] on select "Select Service Product Membership Package Voucher Prepaid Gift Card" at bounding box center [120, 406] width 99 height 25
select select "service"
click at [71, 395] on select "Select Service Product Membership Package Voucher Prepaid Gift Card" at bounding box center [120, 406] width 99 height 25
click at [207, 408] on select "Select Stylist [PERSON_NAME] [PERSON_NAME] [PERSON_NAME] [PERSON_NAME] prem RAH…" at bounding box center [226, 406] width 99 height 25
select select "7206"
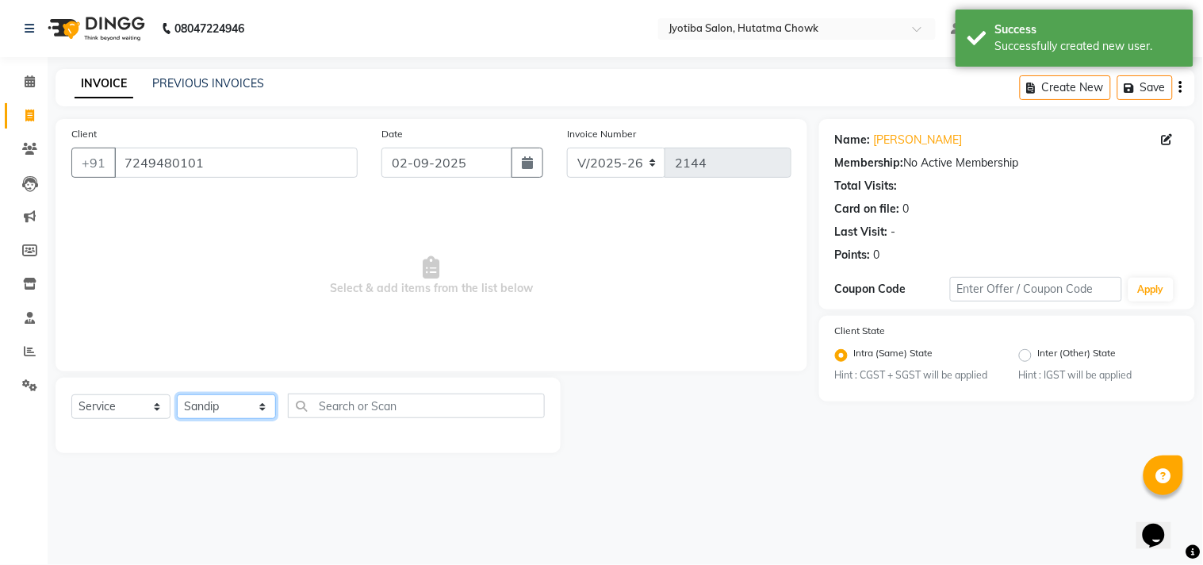
click at [177, 395] on select "Select Stylist [PERSON_NAME] [PERSON_NAME] [PERSON_NAME] [PERSON_NAME] prem RAH…" at bounding box center [226, 406] width 99 height 25
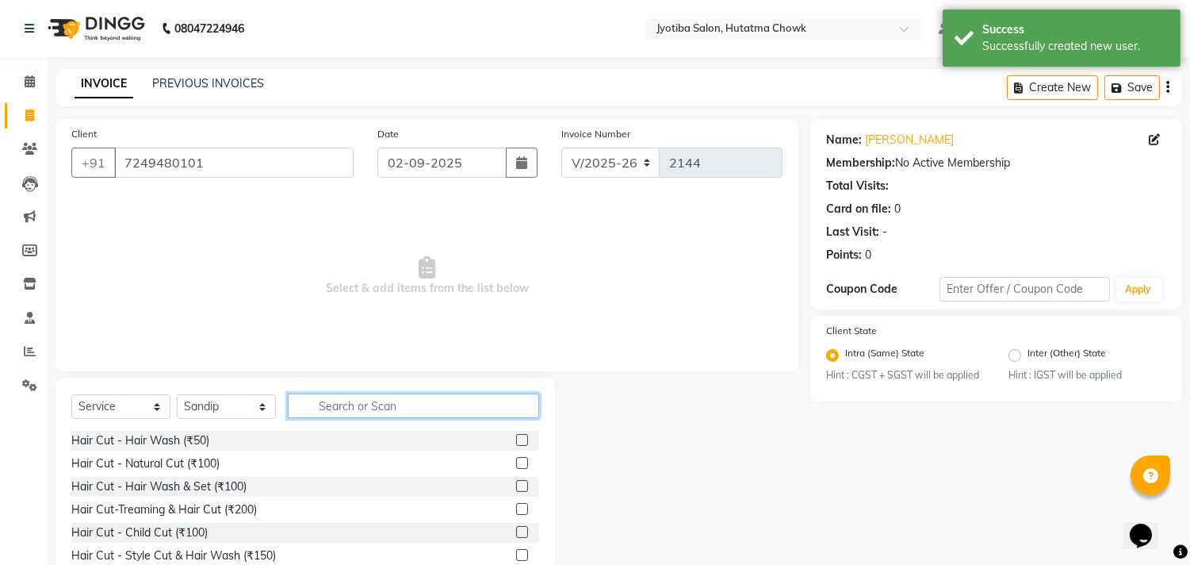
click at [350, 408] on input "text" at bounding box center [413, 405] width 251 height 25
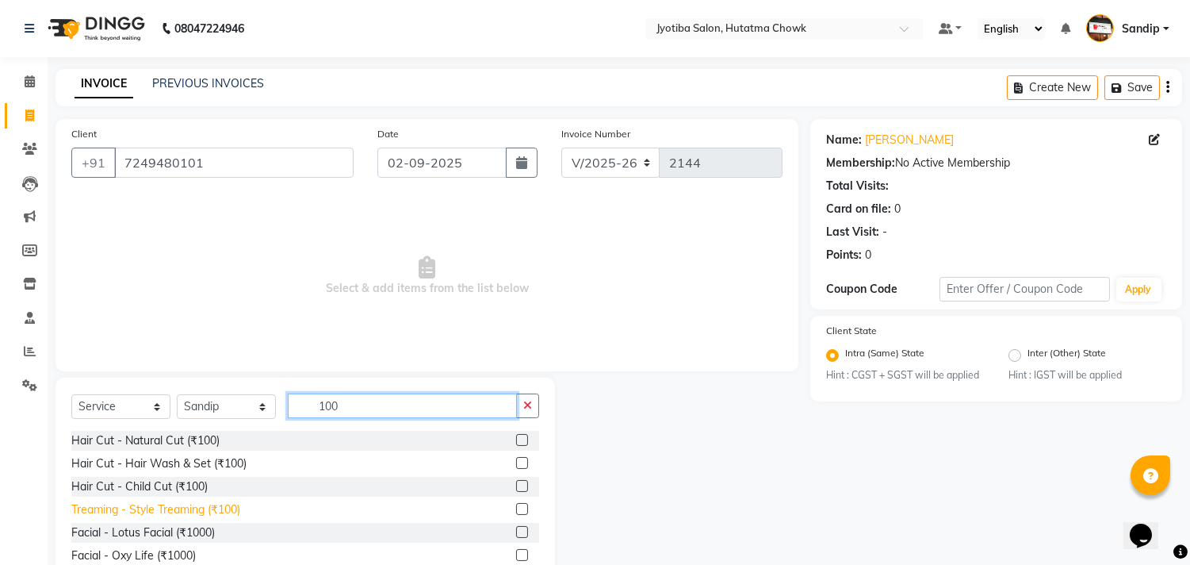
type input "100"
click at [186, 505] on div "Treaming - Style Treaming (₹100)" at bounding box center [155, 509] width 169 height 17
checkbox input "false"
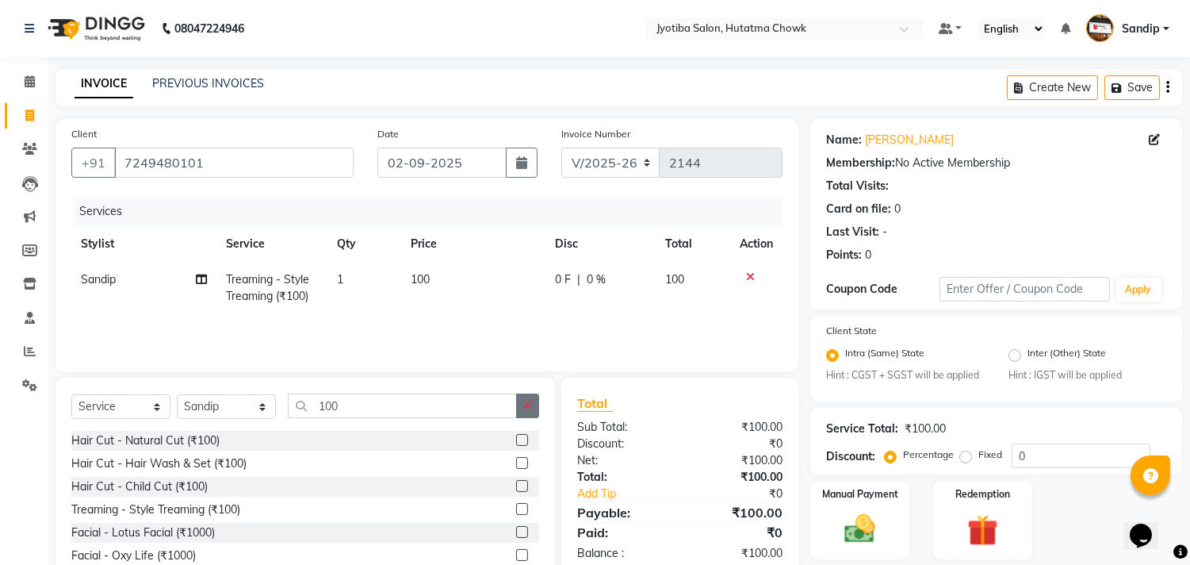
click at [530, 408] on icon "button" at bounding box center [527, 405] width 9 height 11
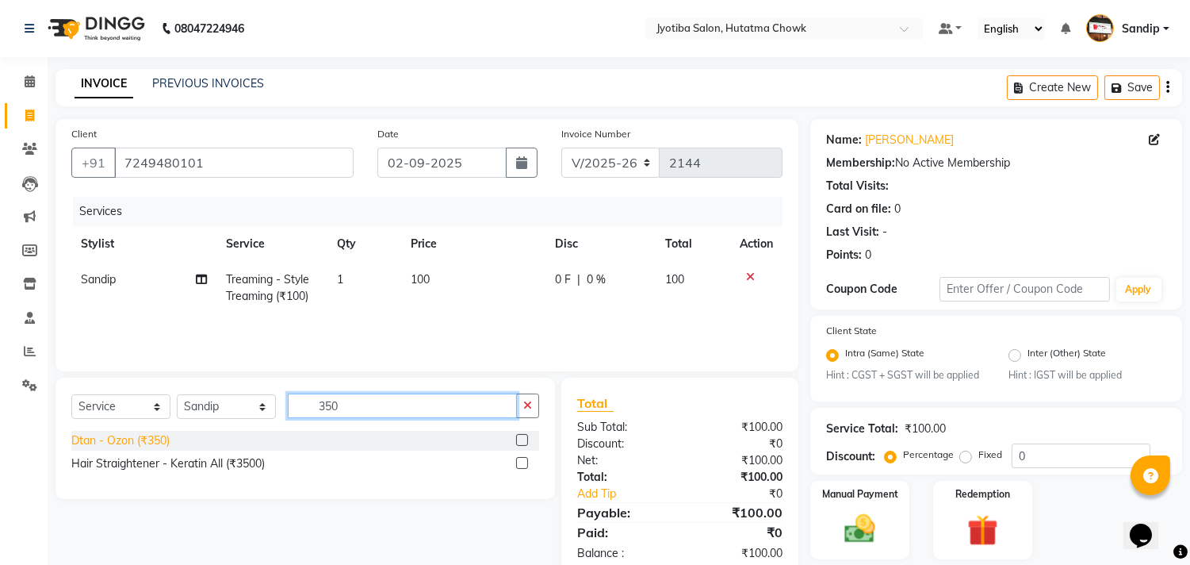
type input "350"
click at [93, 441] on div "Dtan - Ozon (₹350)" at bounding box center [120, 440] width 98 height 17
checkbox input "false"
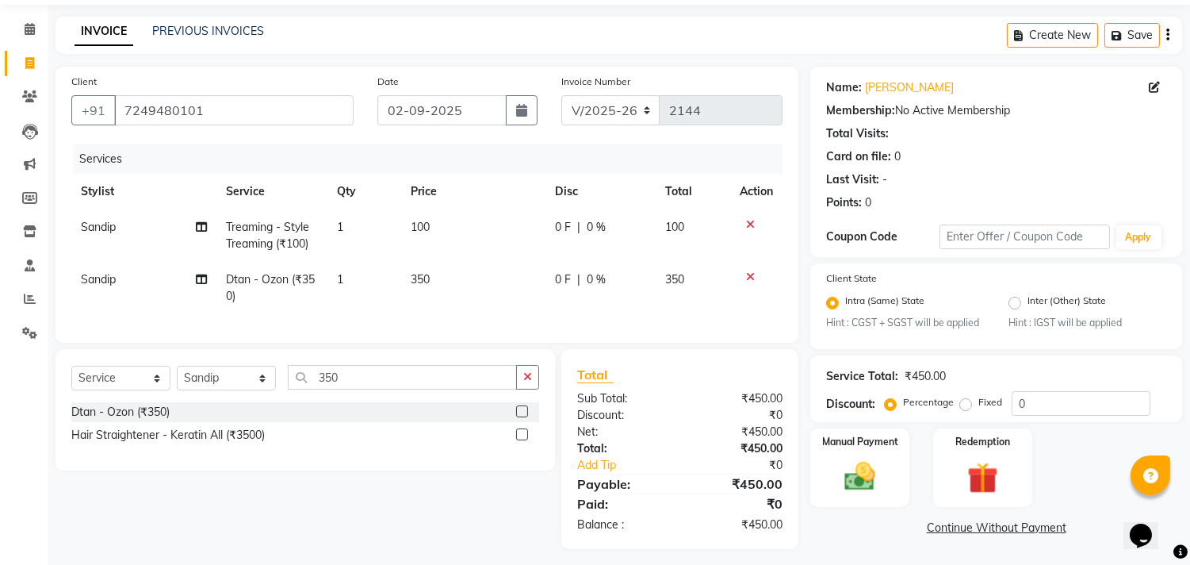
scroll to position [73, 0]
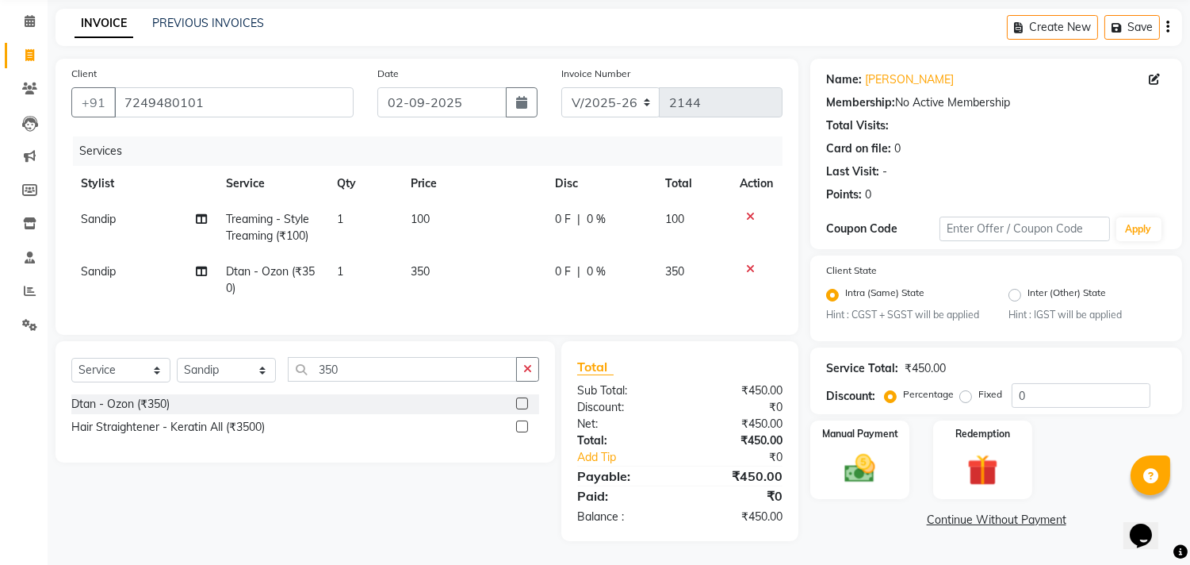
click at [956, 511] on link "Continue Without Payment" at bounding box center [996, 519] width 366 height 17
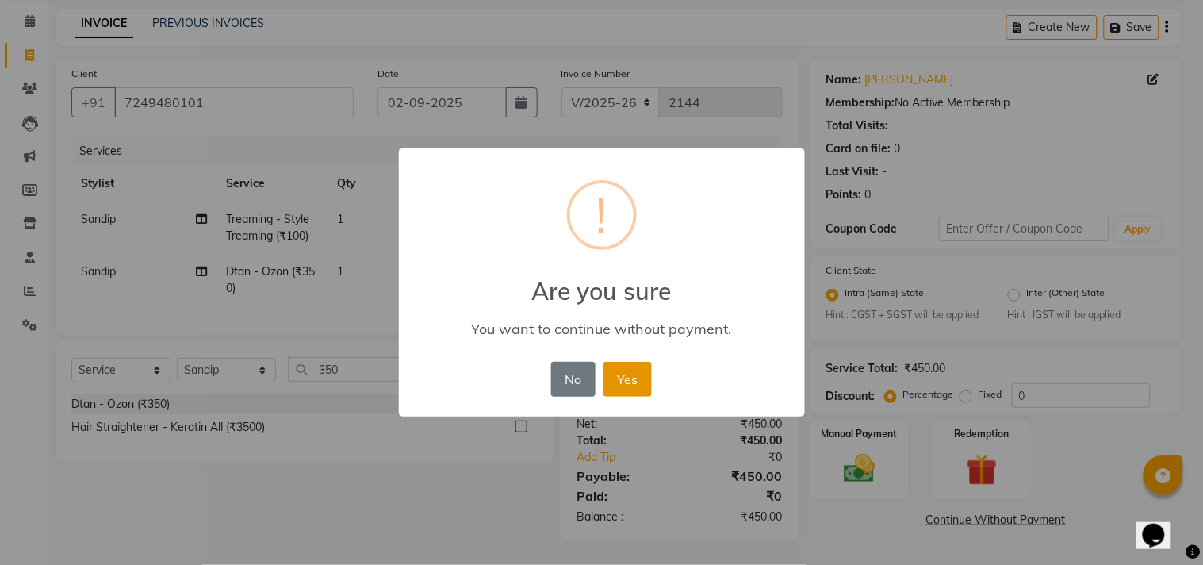
click at [631, 378] on button "Yes" at bounding box center [627, 379] width 48 height 35
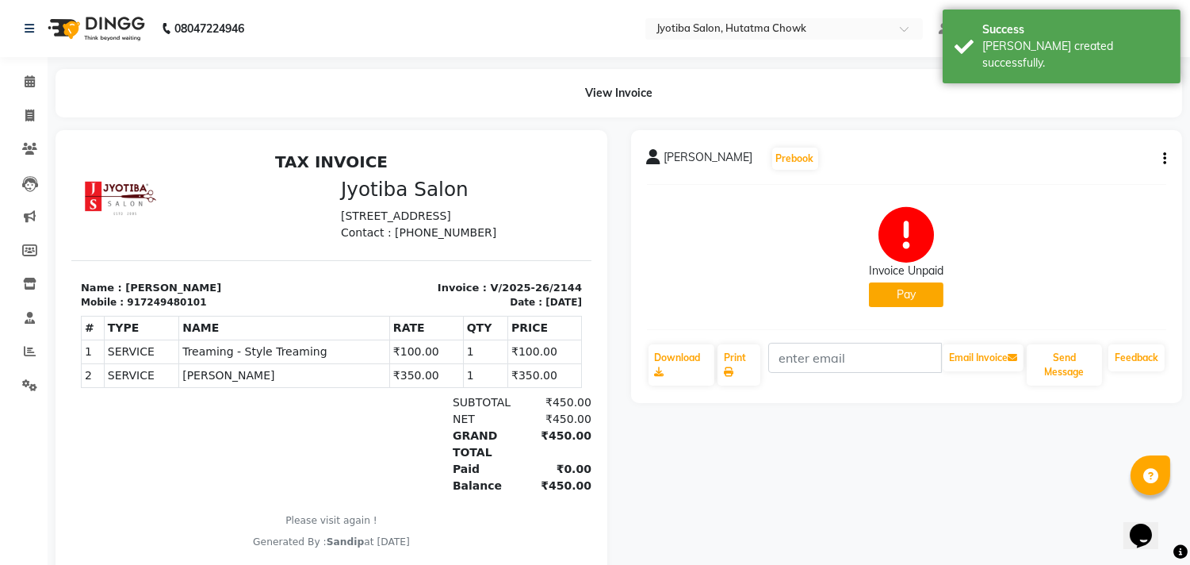
click at [891, 286] on button "Pay" at bounding box center [906, 294] width 75 height 25
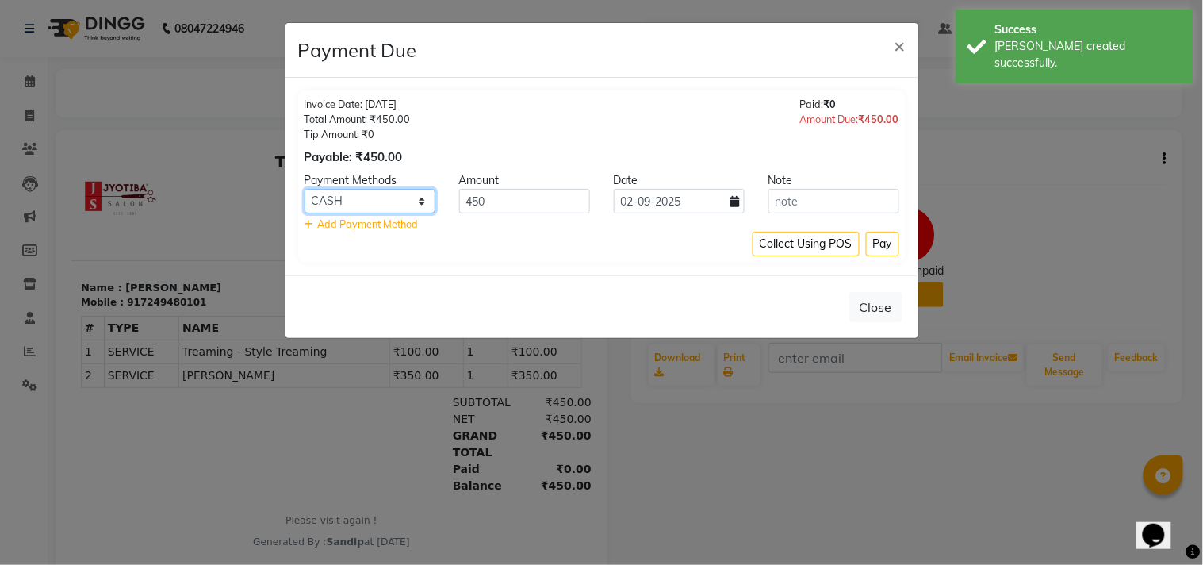
click at [353, 203] on select "CASH ONLINE CARD" at bounding box center [369, 201] width 131 height 25
select select "3"
click at [304, 189] on select "CASH ONLINE CARD" at bounding box center [369, 201] width 131 height 25
click at [878, 235] on button "Pay" at bounding box center [882, 244] width 33 height 25
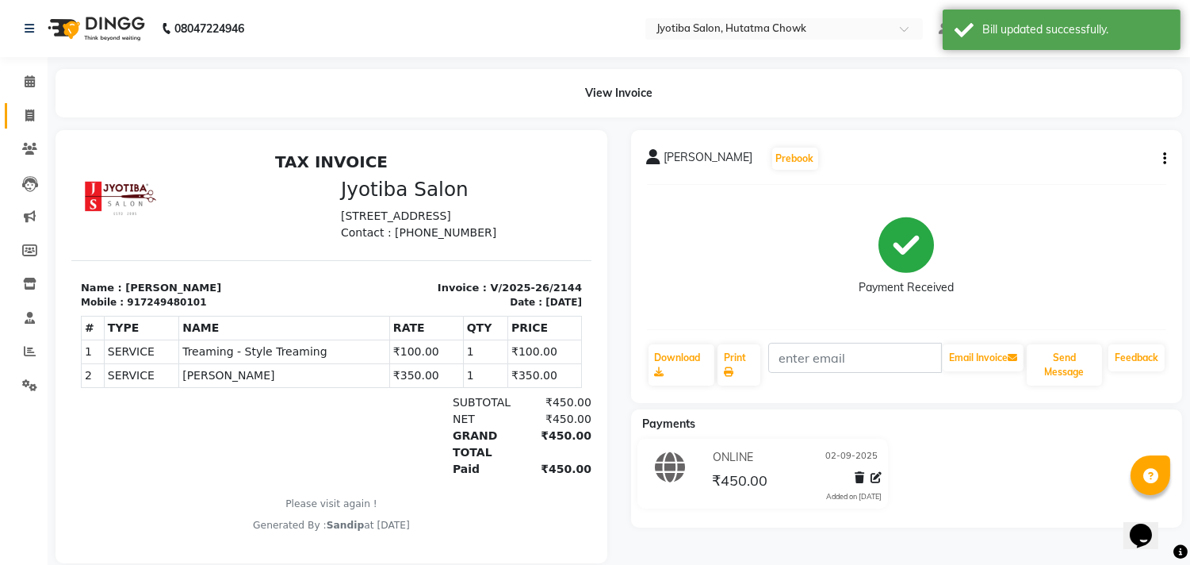
click at [28, 113] on icon at bounding box center [29, 115] width 9 height 12
select select "service"
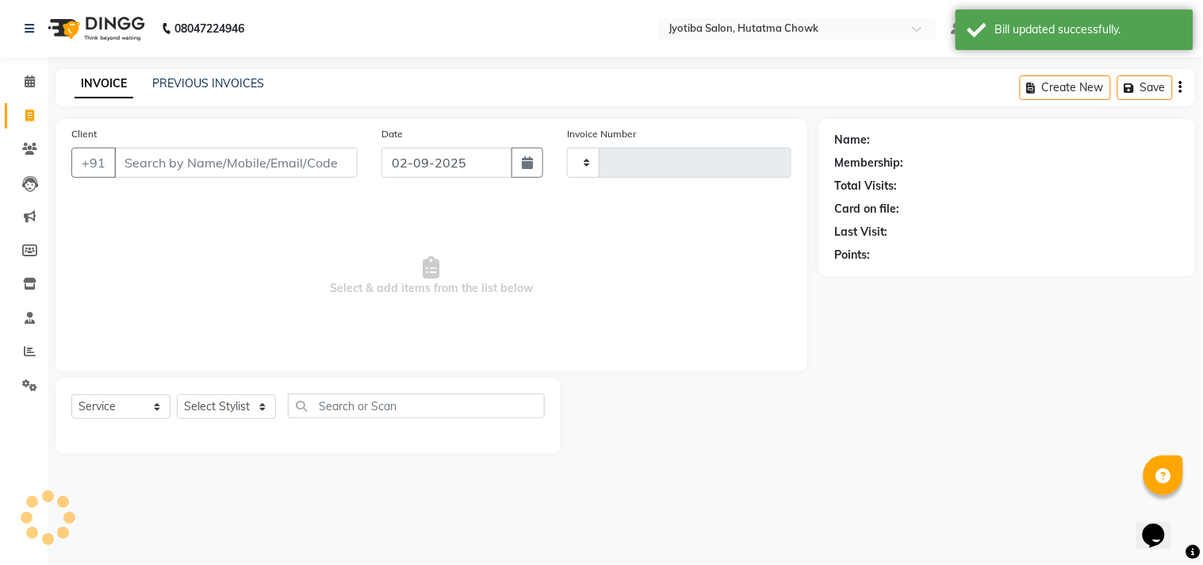
type input "2145"
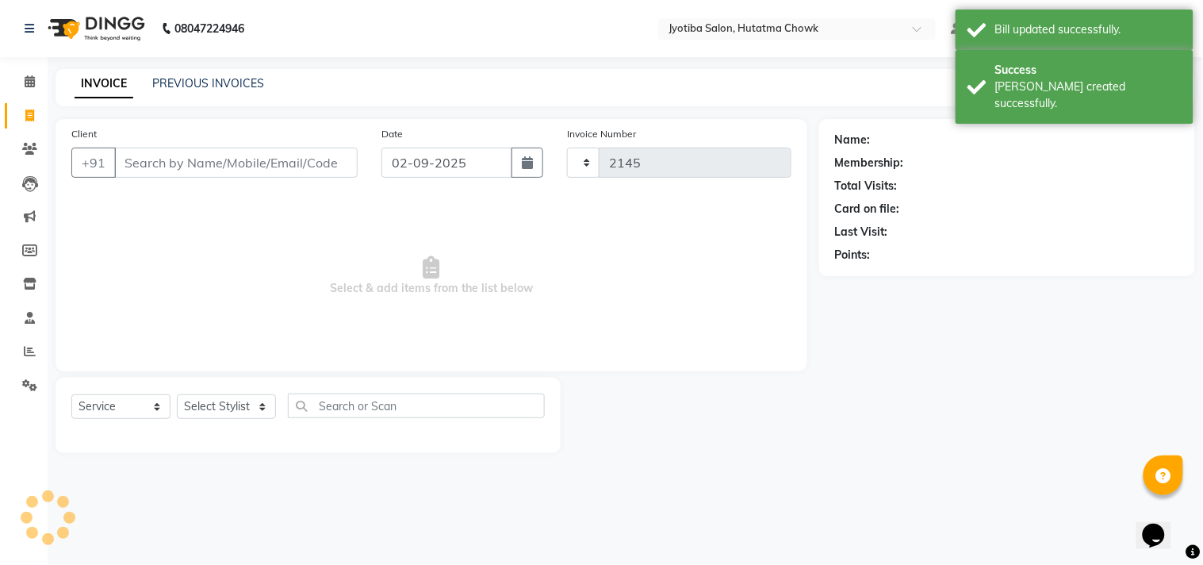
select select "556"
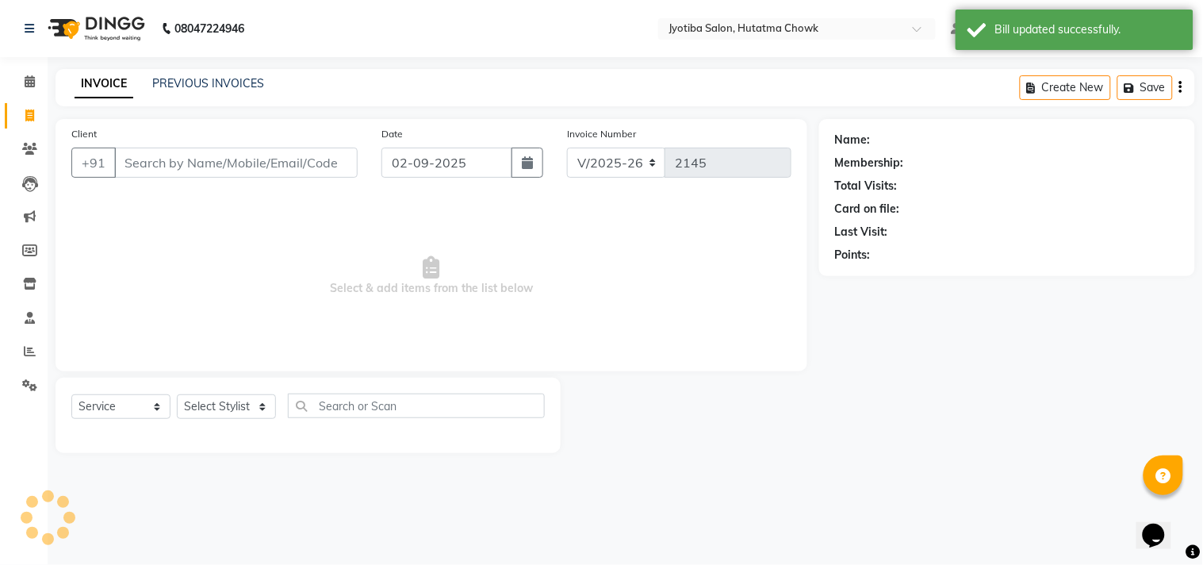
select select "membership"
click at [208, 81] on link "PREVIOUS INVOICES" at bounding box center [208, 83] width 112 height 14
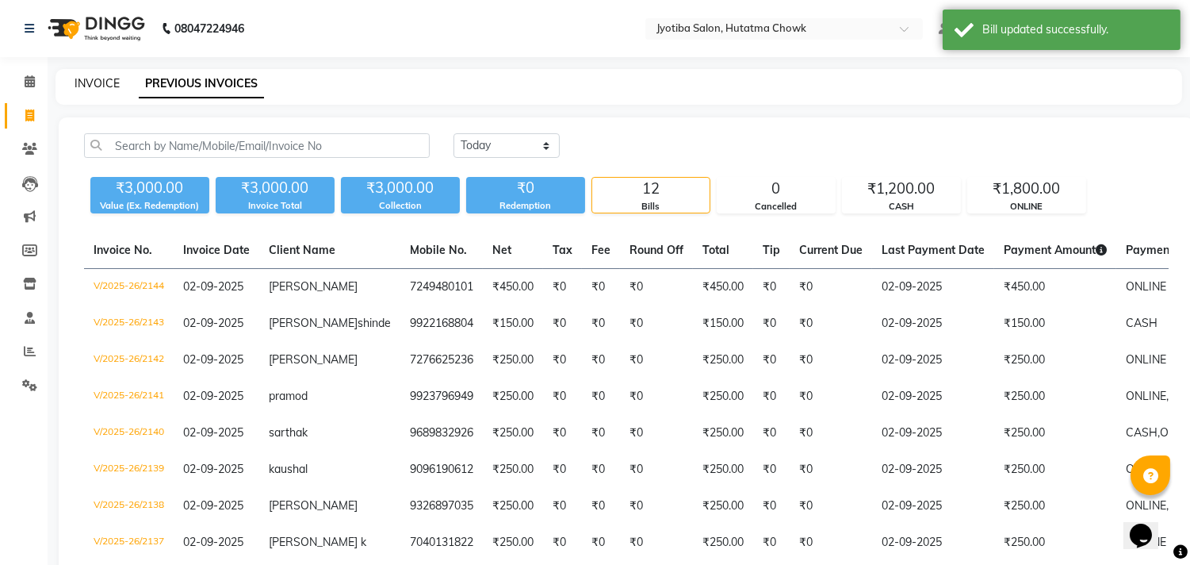
click at [96, 79] on link "INVOICE" at bounding box center [97, 83] width 45 height 14
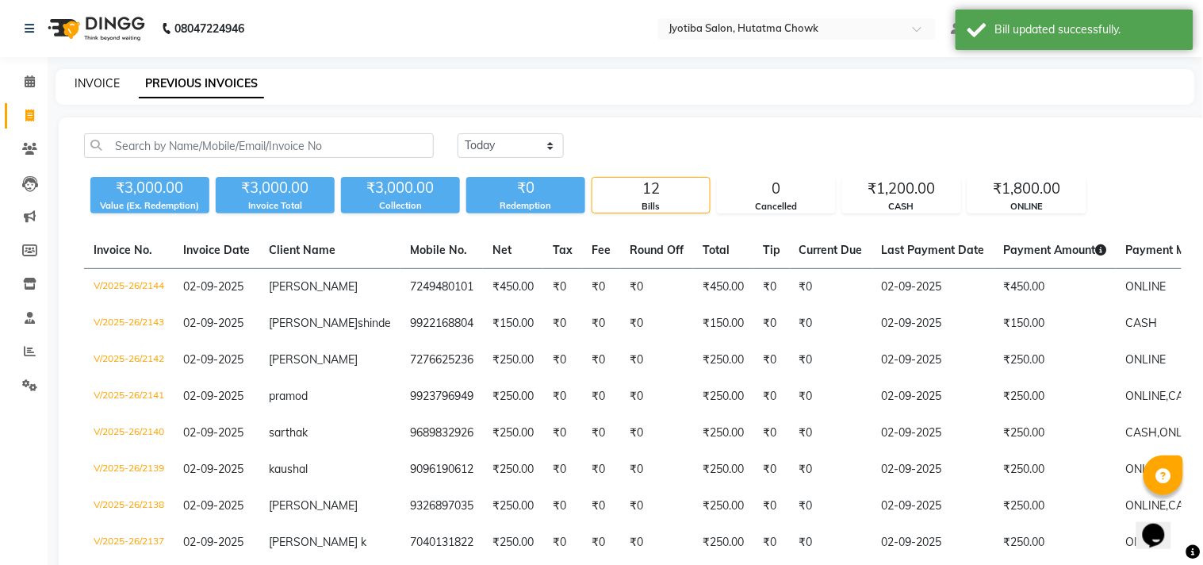
select select "service"
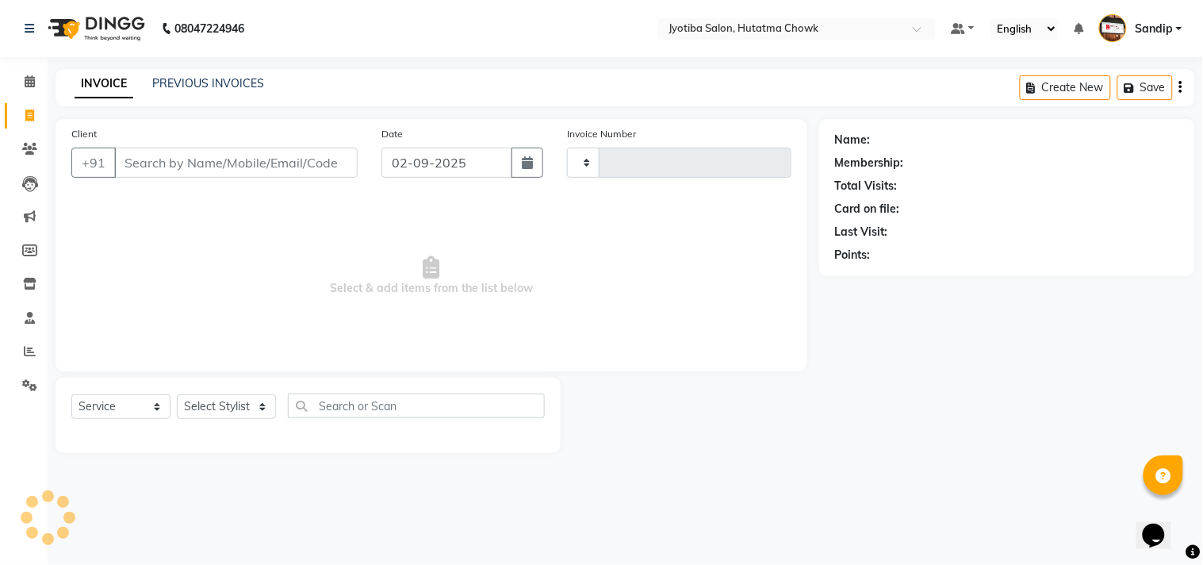
type input "2145"
select select "556"
select select "membership"
